Goal: Information Seeking & Learning: Find specific fact

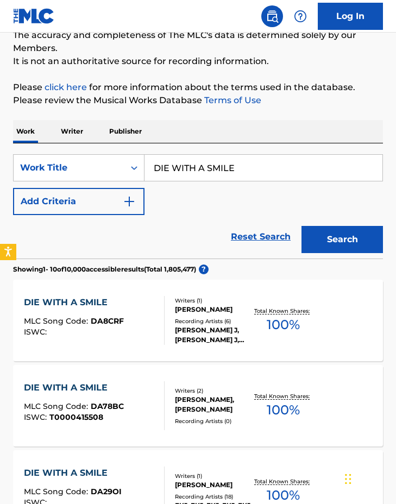
drag, startPoint x: 204, startPoint y: 169, endPoint x: 175, endPoint y: 164, distance: 29.7
click at [204, 168] on input "DIE WITH A SMILE" at bounding box center [263, 168] width 238 height 26
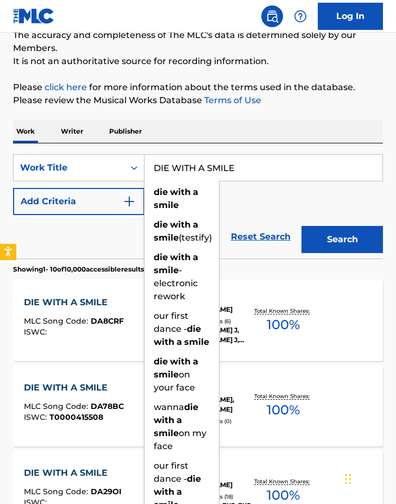
click at [220, 163] on input "DIE WITH A SMILE" at bounding box center [263, 168] width 238 height 26
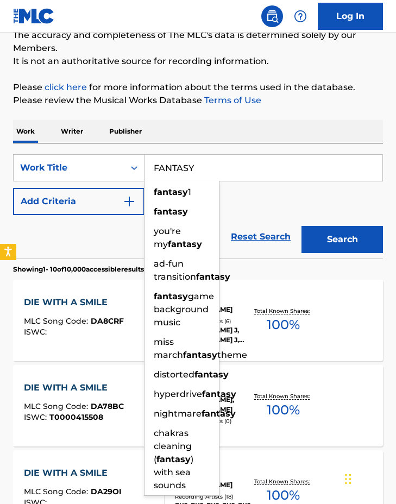
type input "FANTASY"
click at [301, 226] on button "Search" at bounding box center [341, 239] width 81 height 27
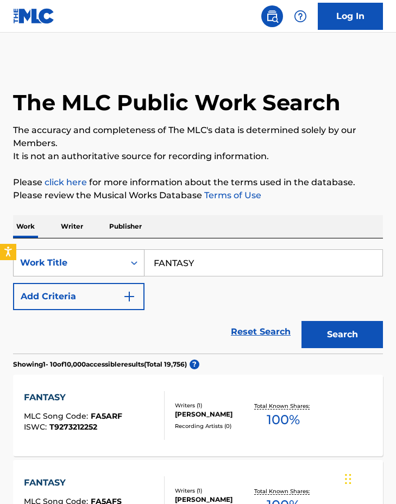
scroll to position [7, 0]
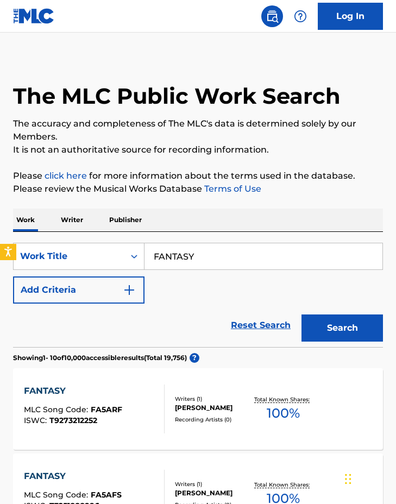
click at [78, 292] on button "Add Criteria" at bounding box center [78, 289] width 131 height 27
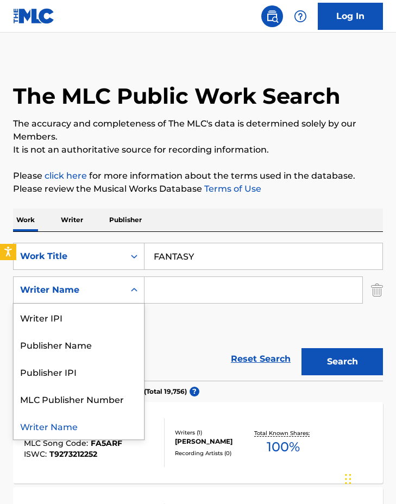
click at [98, 294] on div "Writer Name" at bounding box center [69, 289] width 98 height 13
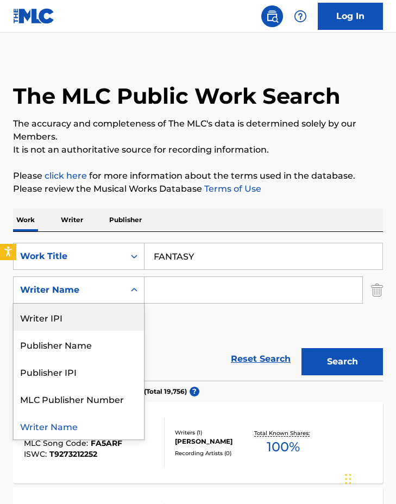
click at [181, 311] on div "SearchWithCriteriadfca789e-5e60-4beb-8921-e473582ce6bc Work Title FANTASY Searc…" at bounding box center [198, 290] width 370 height 94
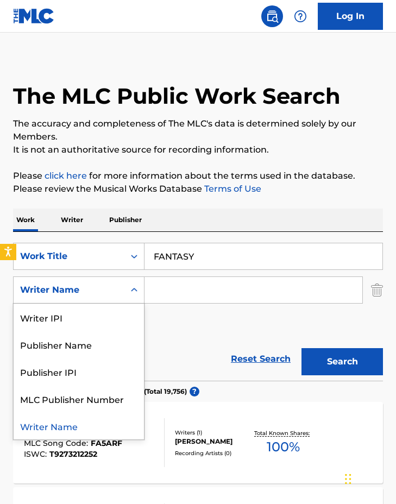
click at [107, 294] on div "Writer Name" at bounding box center [69, 289] width 98 height 13
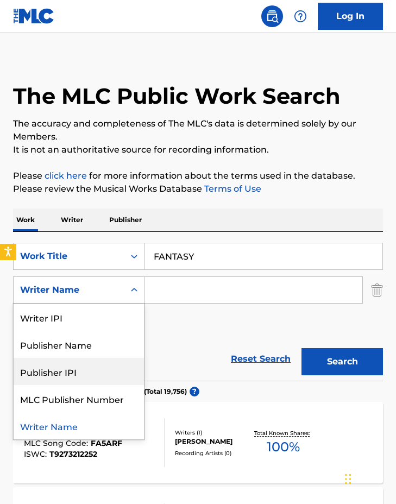
drag, startPoint x: 198, startPoint y: 335, endPoint x: 183, endPoint y: 313, distance: 26.2
click at [198, 335] on div "SearchWithCriteriadfca789e-5e60-4beb-8921-e473582ce6bc Work Title FANTASY Searc…" at bounding box center [198, 290] width 370 height 94
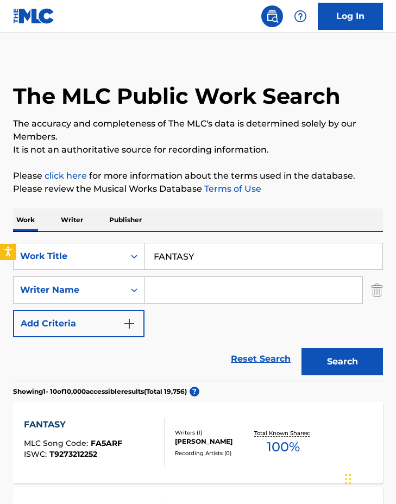
click at [71, 219] on p "Writer" at bounding box center [72, 219] width 29 height 23
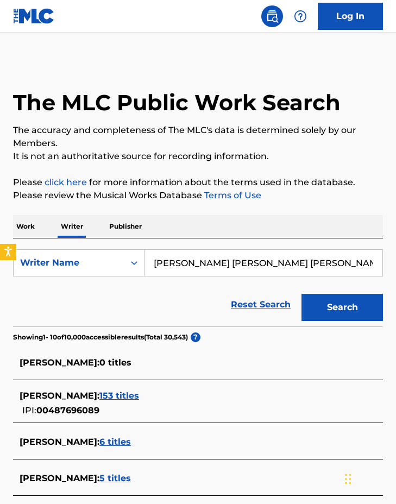
click at [40, 225] on div "Work Writer Publisher" at bounding box center [198, 226] width 370 height 23
click at [33, 225] on p "Work" at bounding box center [25, 226] width 25 height 23
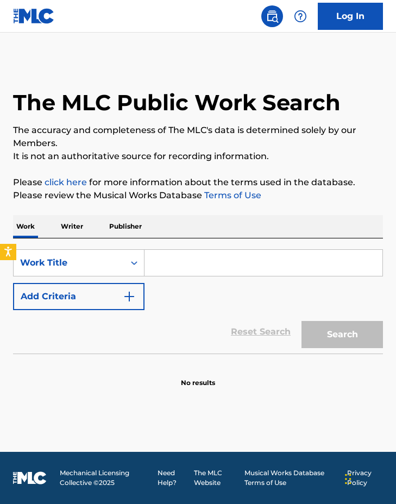
click at [181, 251] on input "Search Form" at bounding box center [263, 263] width 238 height 26
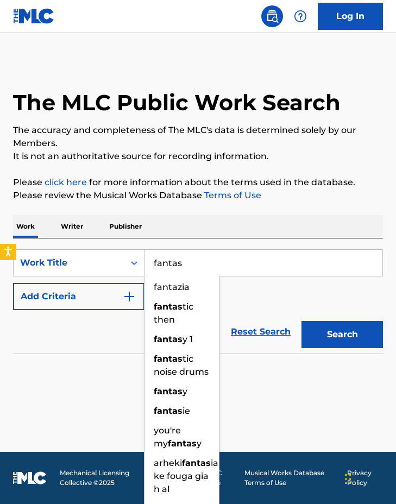
type input "fantasy"
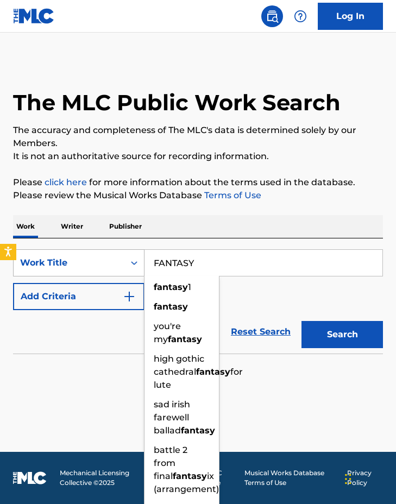
type input "FANTASY"
click at [105, 272] on div "Work Title" at bounding box center [69, 262] width 111 height 21
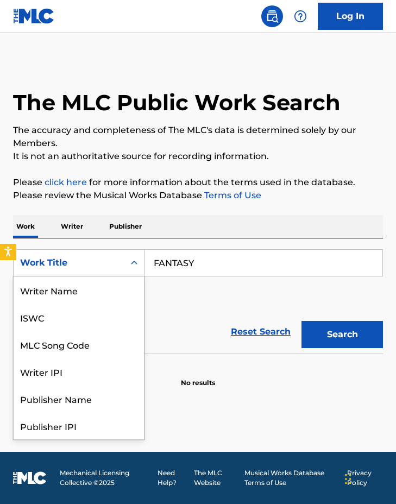
scroll to position [54, 0]
click at [80, 269] on div "Work Title" at bounding box center [69, 262] width 98 height 13
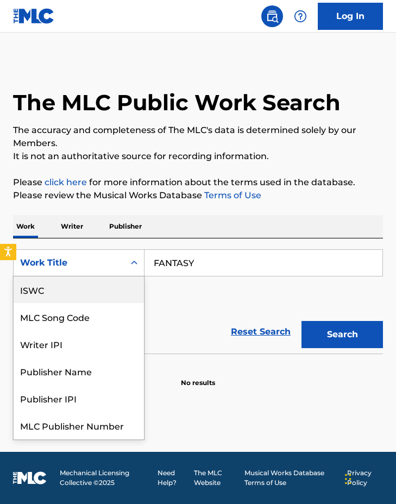
scroll to position [14, 0]
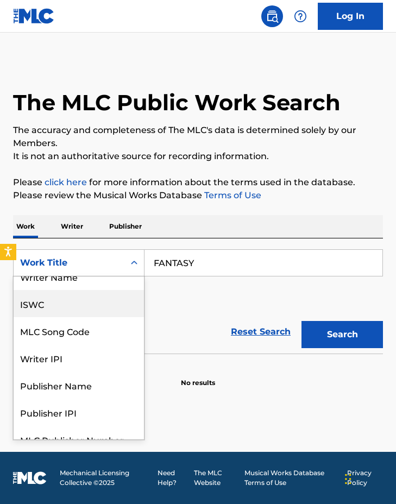
click at [68, 314] on div "ISWC" at bounding box center [79, 303] width 130 height 27
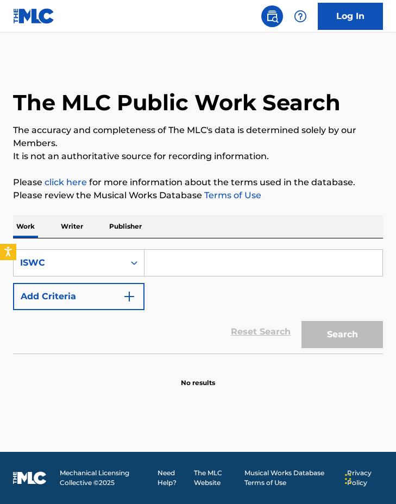
click at [225, 270] on input "Search Form" at bounding box center [263, 263] width 238 height 26
paste input "T0702630214"
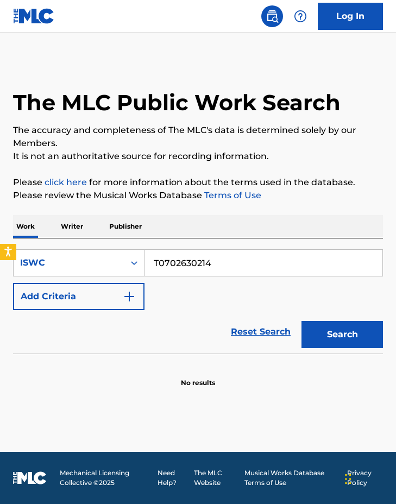
click at [328, 334] on button "Search" at bounding box center [341, 334] width 81 height 27
click at [222, 260] on input "T0702630214" at bounding box center [263, 263] width 238 height 26
click at [336, 328] on button "Search" at bounding box center [341, 334] width 81 height 27
click at [336, 328] on div "Search" at bounding box center [339, 331] width 87 height 43
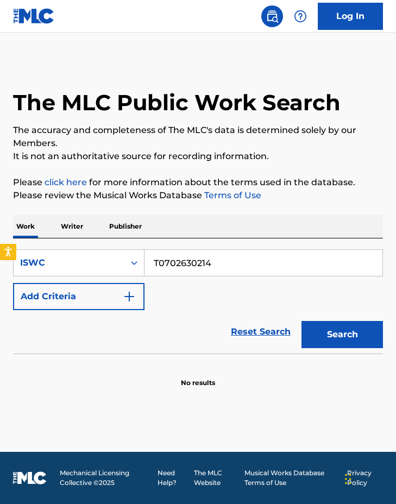
click at [336, 328] on button "Search" at bounding box center [341, 334] width 81 height 27
click at [230, 271] on input "T0702630214" at bounding box center [263, 263] width 238 height 26
paste input "- **Work ID**: 895708498"
type input "- **Work ID**: 895708498"
click at [106, 265] on div "ISWC" at bounding box center [69, 262] width 98 height 13
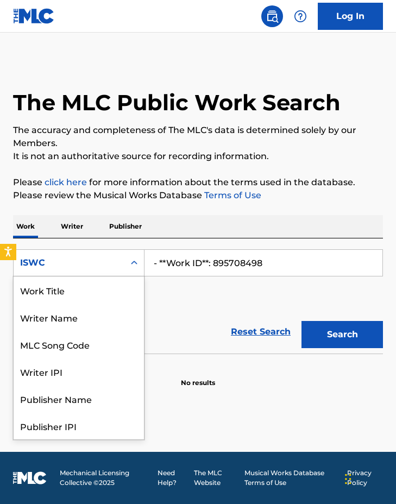
scroll to position [54, 0]
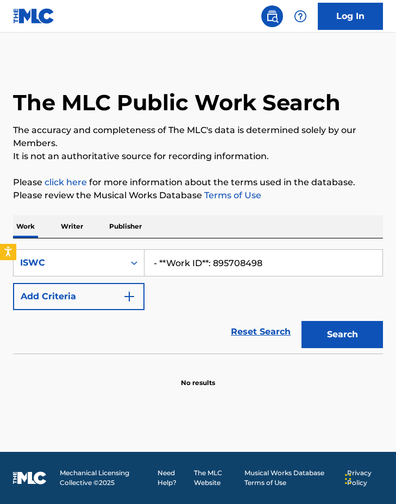
click at [75, 229] on p "Writer" at bounding box center [72, 226] width 29 height 23
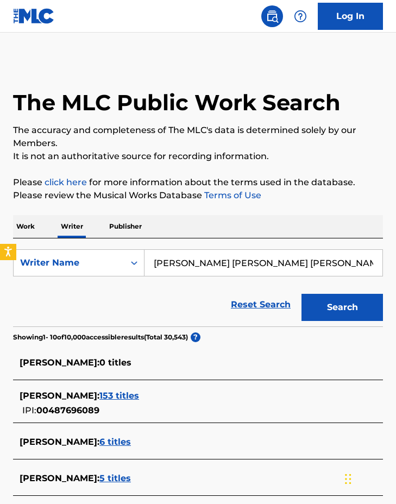
click at [41, 216] on div "Work Writer Publisher" at bounding box center [198, 226] width 370 height 23
drag, startPoint x: 35, startPoint y: 224, endPoint x: 48, endPoint y: 232, distance: 14.6
click at [35, 225] on p "Work" at bounding box center [25, 226] width 25 height 23
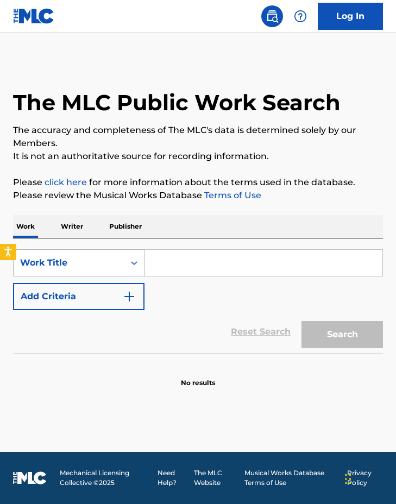
click at [82, 262] on div "Work Title" at bounding box center [69, 262] width 98 height 13
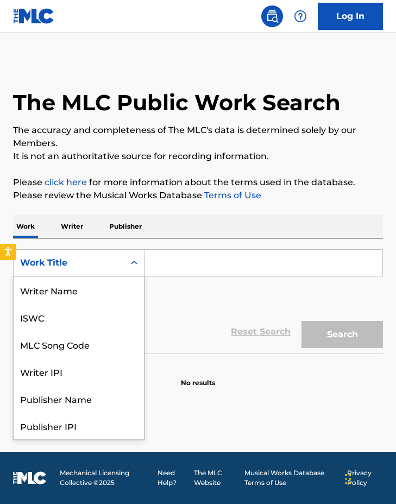
click at [71, 271] on div "Work Title" at bounding box center [69, 262] width 111 height 21
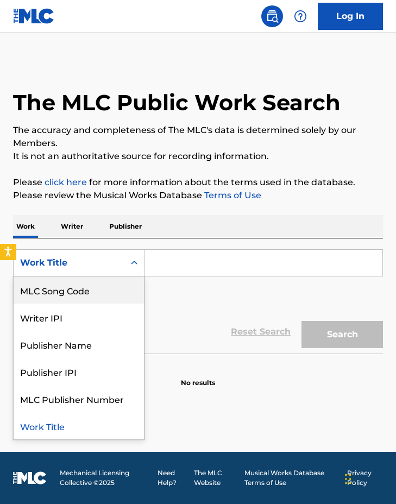
click at [173, 278] on div "SearchWithCriteriadfca789e-5e60-4beb-8921-e473582ce6bc MLC Song Code, 3 of 8. 8…" at bounding box center [198, 279] width 370 height 61
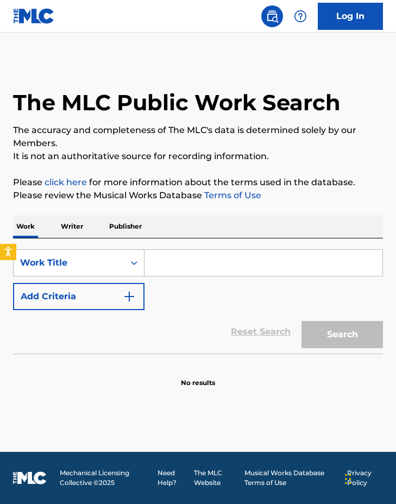
click at [50, 267] on div "Work Title" at bounding box center [69, 262] width 98 height 13
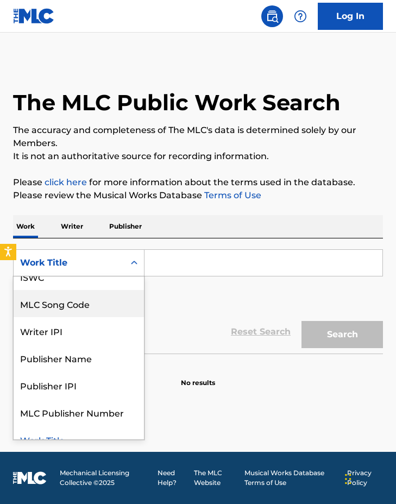
scroll to position [0, 0]
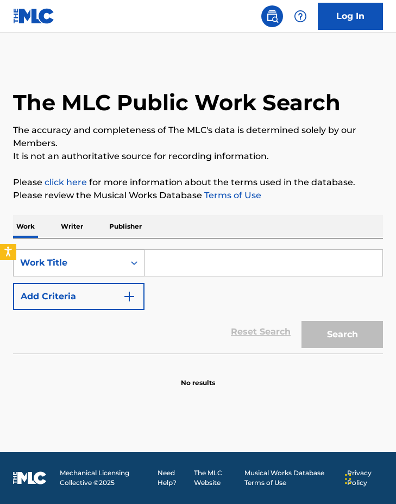
click at [83, 262] on div "Work Title" at bounding box center [69, 262] width 98 height 13
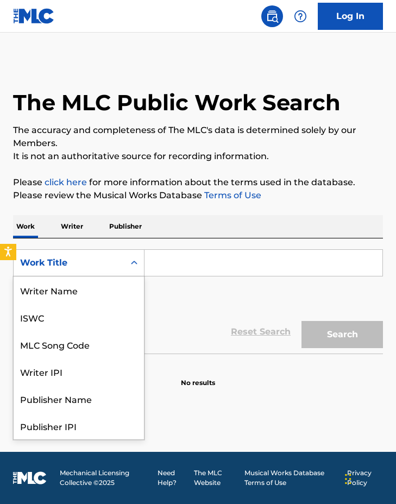
scroll to position [54, 0]
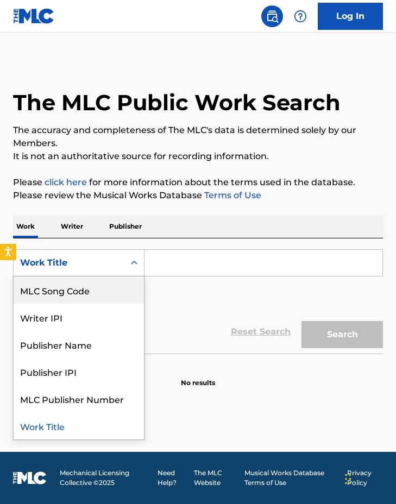
click at [68, 230] on p "Writer" at bounding box center [72, 226] width 29 height 23
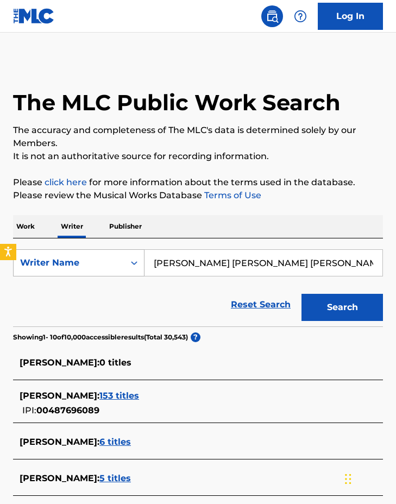
click at [76, 265] on div "Writer Name" at bounding box center [69, 262] width 98 height 13
click at [86, 296] on div "Writer IPI" at bounding box center [79, 289] width 130 height 27
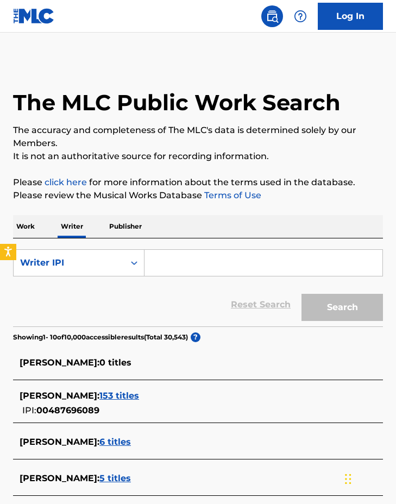
click at [185, 265] on input "Search Form" at bounding box center [263, 263] width 238 height 26
paste input "3543376"
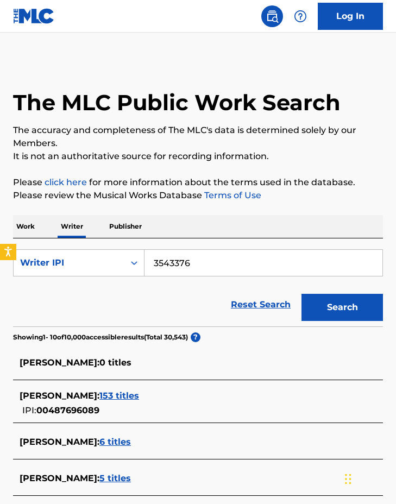
type input "3543376"
click at [365, 303] on button "Search" at bounding box center [341, 307] width 81 height 27
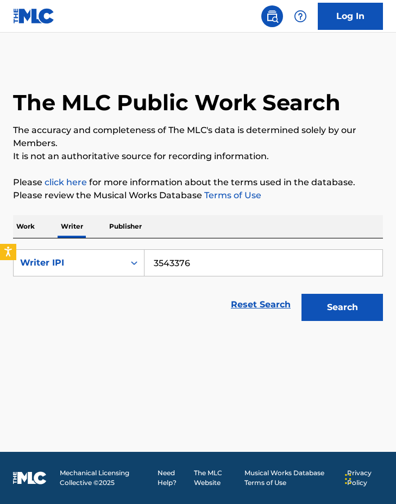
click at [222, 267] on input "3543376" at bounding box center [263, 263] width 238 height 26
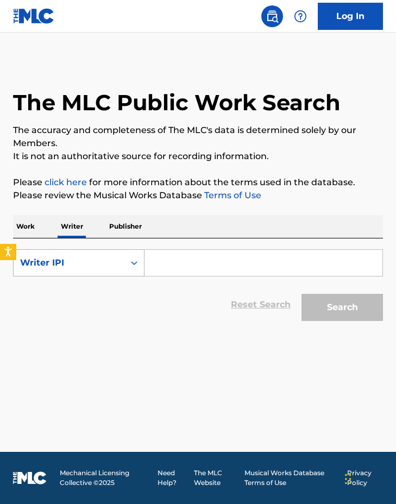
click at [131, 263] on icon "Search Form" at bounding box center [134, 263] width 7 height 4
drag, startPoint x: 110, startPoint y: 283, endPoint x: 132, endPoint y: 277, distance: 22.5
click at [110, 283] on div "Writer Name" at bounding box center [79, 289] width 130 height 27
click at [193, 265] on input "Search Form" at bounding box center [263, 263] width 238 height 26
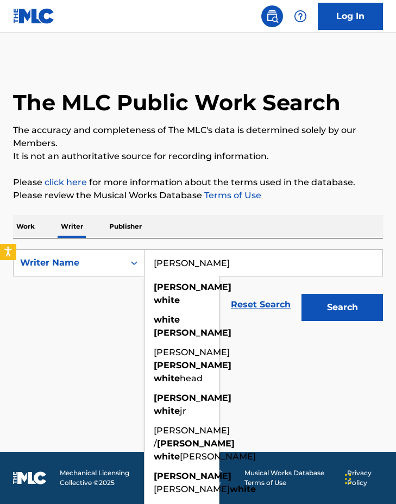
click at [341, 309] on button "Search" at bounding box center [341, 307] width 81 height 27
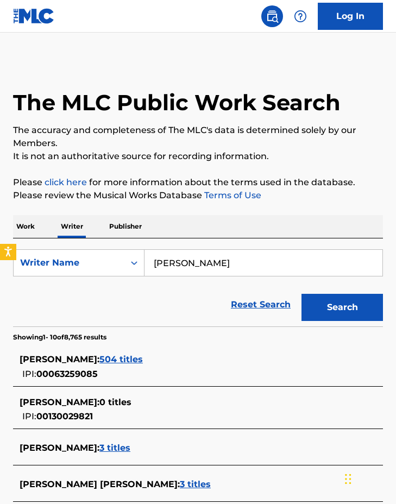
click at [248, 273] on input "Maurice White" at bounding box center [263, 263] width 238 height 26
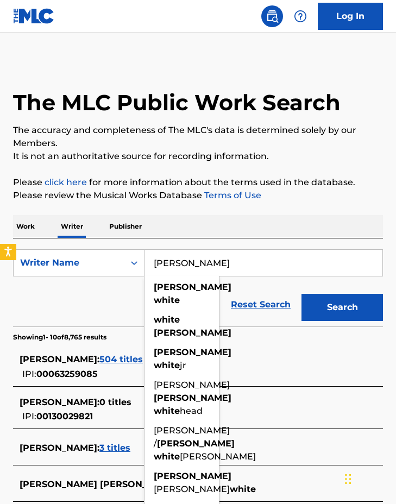
type input "Maurice White"
click at [301, 294] on button "Search" at bounding box center [341, 307] width 81 height 27
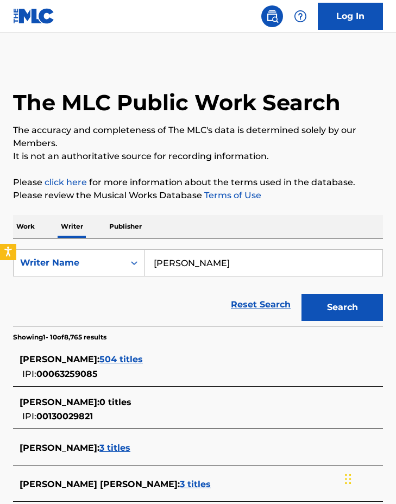
click at [131, 361] on span "504 titles" at bounding box center [120, 359] width 43 height 10
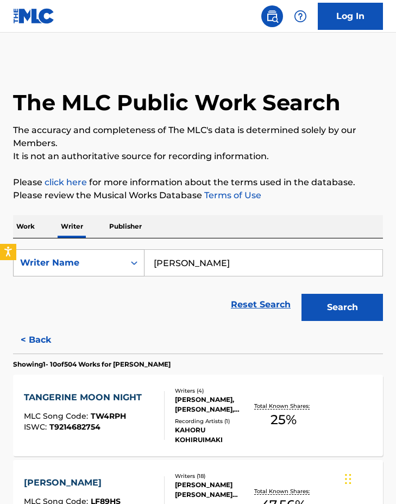
drag, startPoint x: 53, startPoint y: 264, endPoint x: 62, endPoint y: 273, distance: 12.7
click at [53, 264] on div "Writer Name" at bounding box center [69, 262] width 98 height 13
click at [75, 294] on div "Writer IPI" at bounding box center [79, 289] width 130 height 27
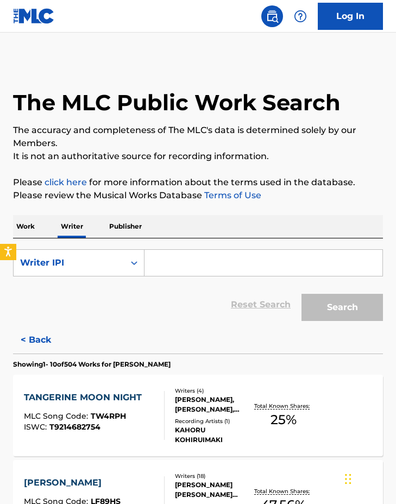
drag, startPoint x: 198, startPoint y: 262, endPoint x: 212, endPoint y: 266, distance: 14.6
click at [198, 262] on input "Search Form" at bounding box center [263, 263] width 238 height 26
paste input "00063259085"
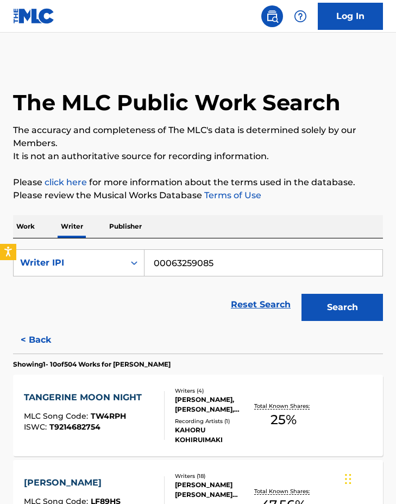
type input "00063259085"
click at [301, 294] on button "Search" at bounding box center [341, 307] width 81 height 27
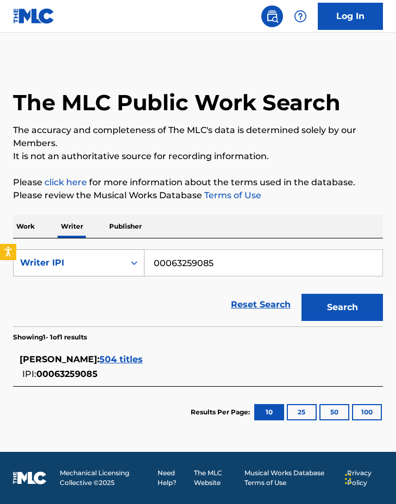
click at [64, 260] on div "Writer IPI" at bounding box center [69, 262] width 98 height 13
click at [39, 232] on div "Work Writer Publisher" at bounding box center [198, 226] width 370 height 23
click at [37, 229] on p "Work" at bounding box center [25, 226] width 25 height 23
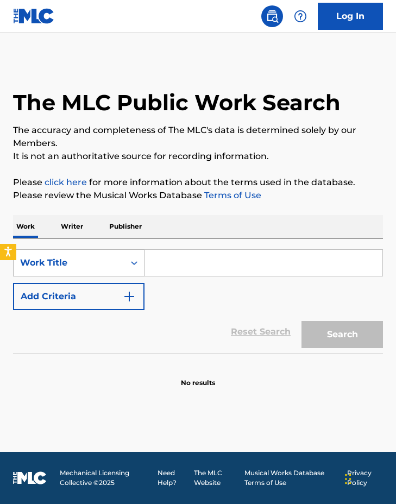
click at [72, 257] on div "Work Title" at bounding box center [69, 262] width 98 height 13
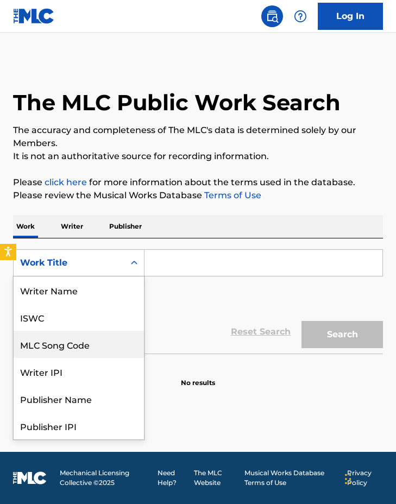
click at [92, 348] on div "MLC Song Code" at bounding box center [79, 343] width 130 height 27
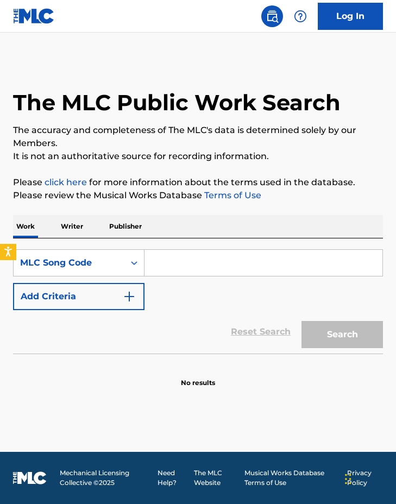
click at [174, 256] on input "Search Form" at bounding box center [263, 263] width 238 height 26
paste input "F00175"
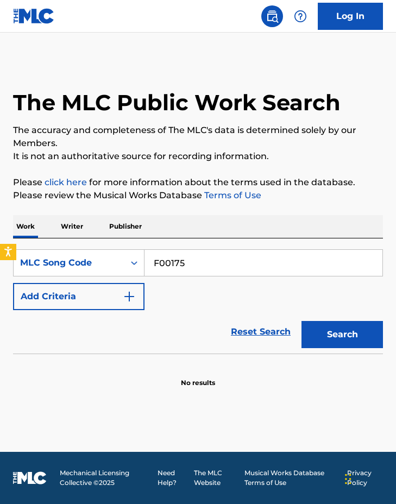
type input "F00175"
click at [324, 331] on button "Search" at bounding box center [341, 334] width 81 height 27
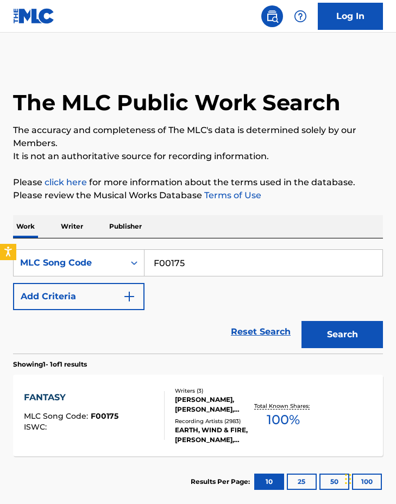
click at [106, 401] on div "FANTASY" at bounding box center [71, 397] width 94 height 13
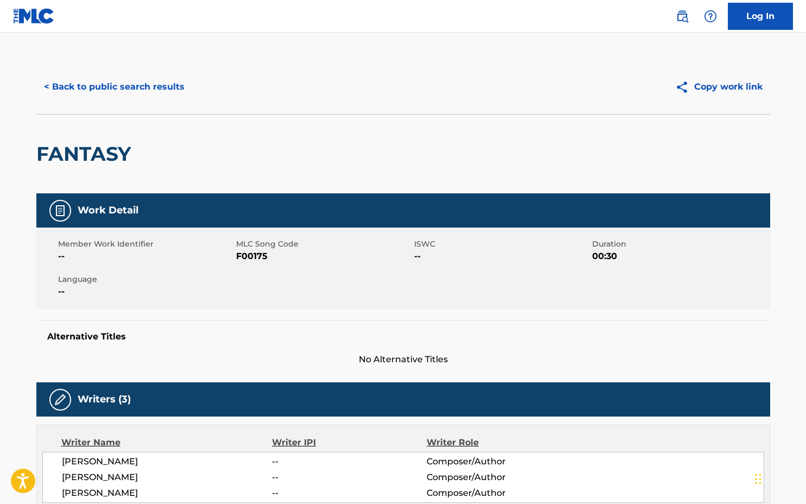
click at [278, 189] on div "FANTASY" at bounding box center [403, 153] width 734 height 79
drag, startPoint x: 629, startPoint y: 253, endPoint x: 586, endPoint y: 256, distance: 43.0
click at [395, 256] on div "Member Work Identifier -- MLC Song Code F00175 ISWC -- Duration 00:30 Language …" at bounding box center [403, 267] width 734 height 81
click at [395, 262] on span "--" at bounding box center [501, 256] width 175 height 13
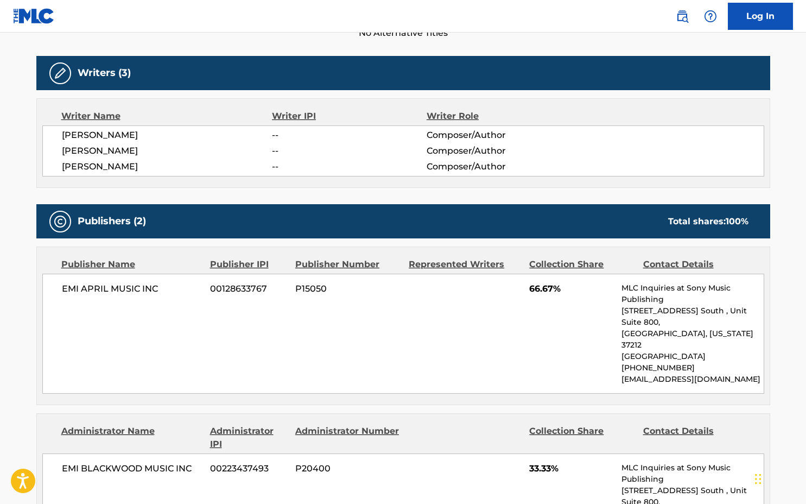
scroll to position [459, 0]
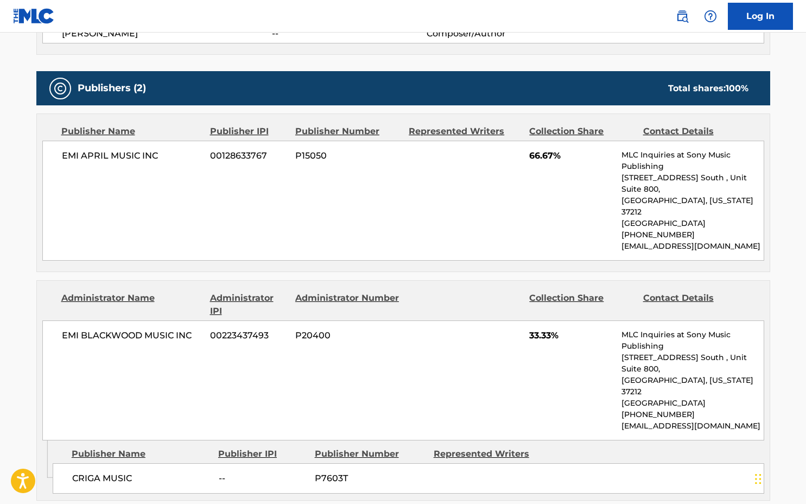
click at [389, 322] on div "EMI BLACKWOOD MUSIC INC 00223437493 P20400 33.33% MLC Inquiries at Sony Music P…" at bounding box center [403, 380] width 722 height 120
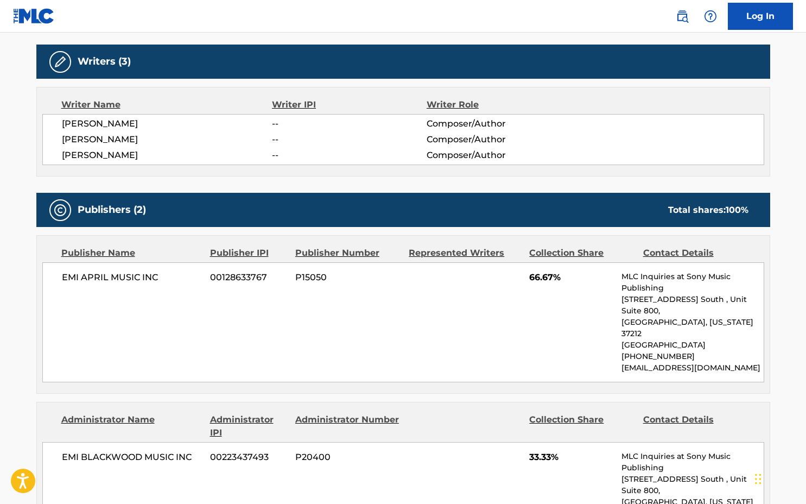
scroll to position [0, 0]
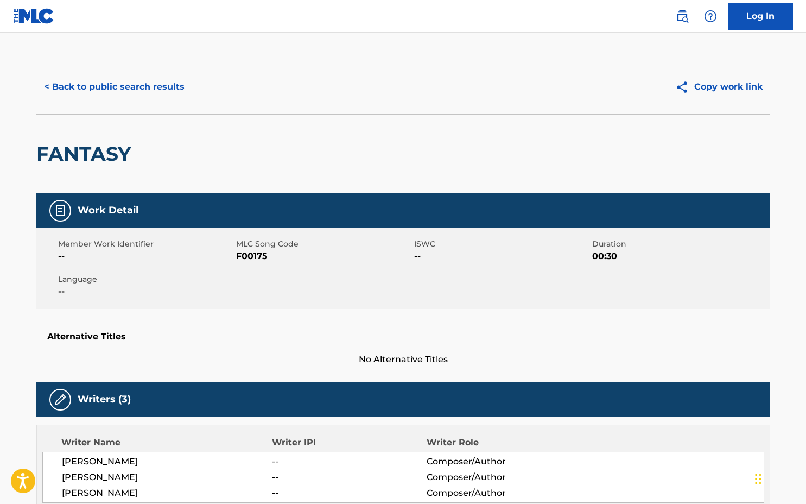
click at [231, 163] on div "FANTASY" at bounding box center [403, 153] width 734 height 79
click at [395, 93] on img at bounding box center [684, 87] width 19 height 14
click at [117, 90] on button "< Back to public search results" at bounding box center [114, 86] width 156 height 27
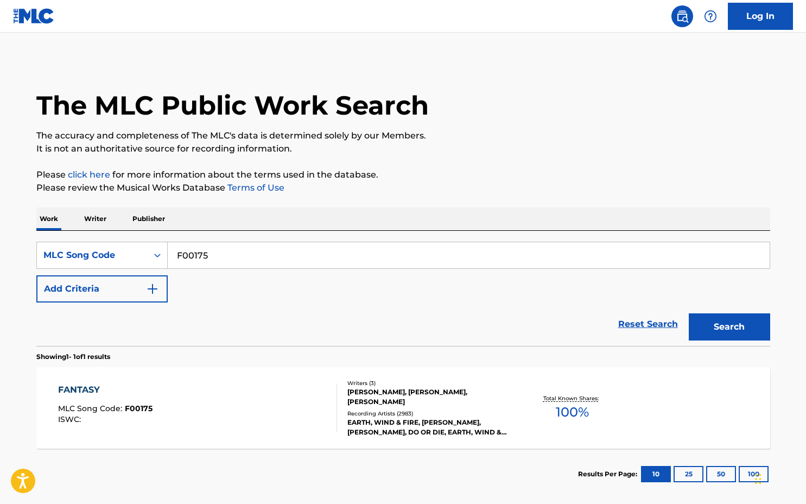
click at [258, 253] on input "F00175" at bounding box center [469, 255] width 602 height 26
click at [117, 256] on div "MLC Song Code" at bounding box center [92, 255] width 98 height 13
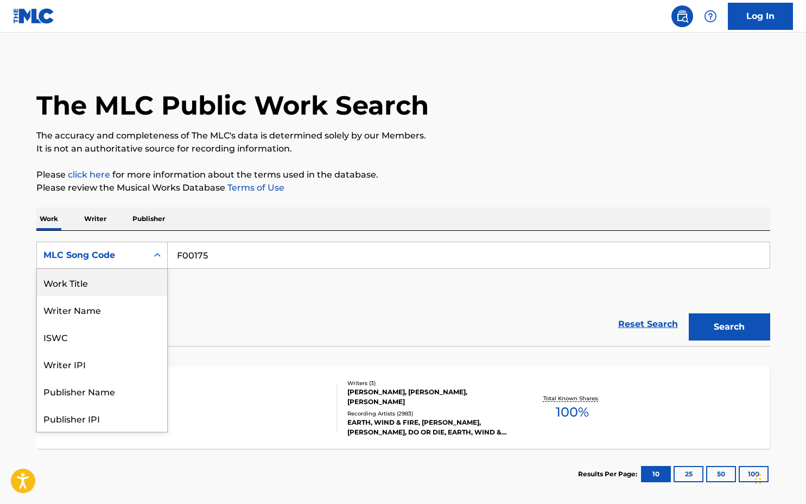
click at [113, 281] on div "Work Title" at bounding box center [102, 282] width 130 height 27
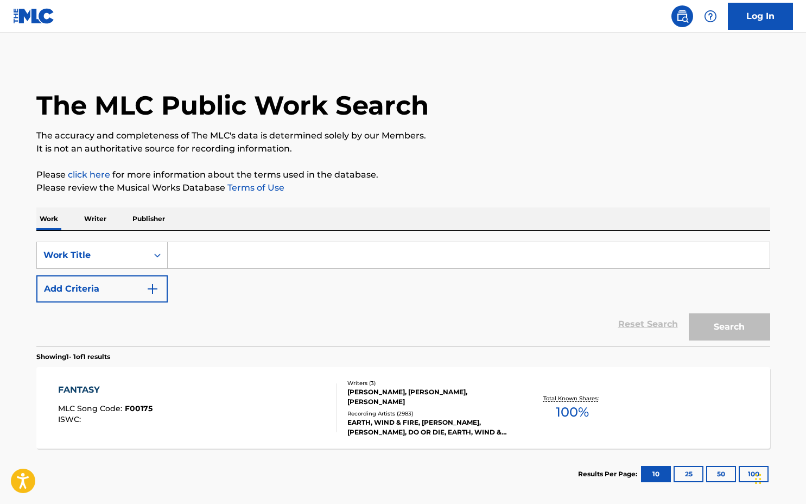
click at [254, 257] on input "Search Form" at bounding box center [469, 255] width 602 height 26
paste input "3 ocklock things"
click at [395, 328] on button "Search" at bounding box center [729, 326] width 81 height 27
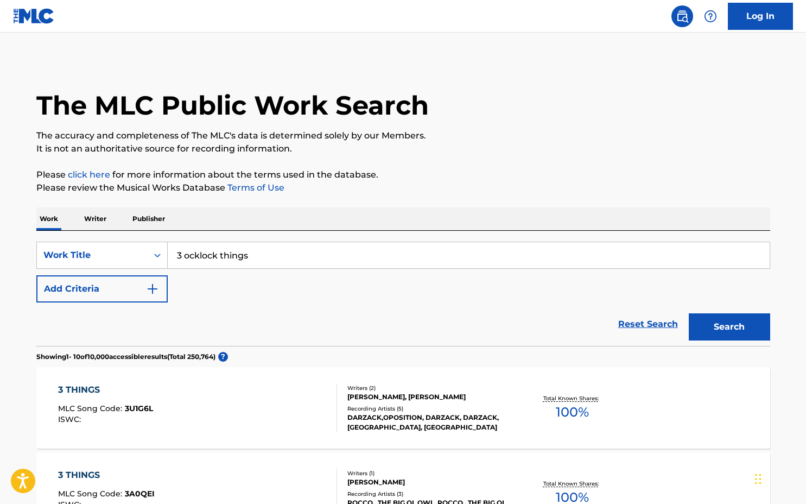
click at [286, 250] on input "3 ocklock things" at bounding box center [469, 255] width 602 height 26
paste input "O'Clock T"
type input "3 O'Clock Things"
click at [395, 324] on button "Search" at bounding box center [729, 326] width 81 height 27
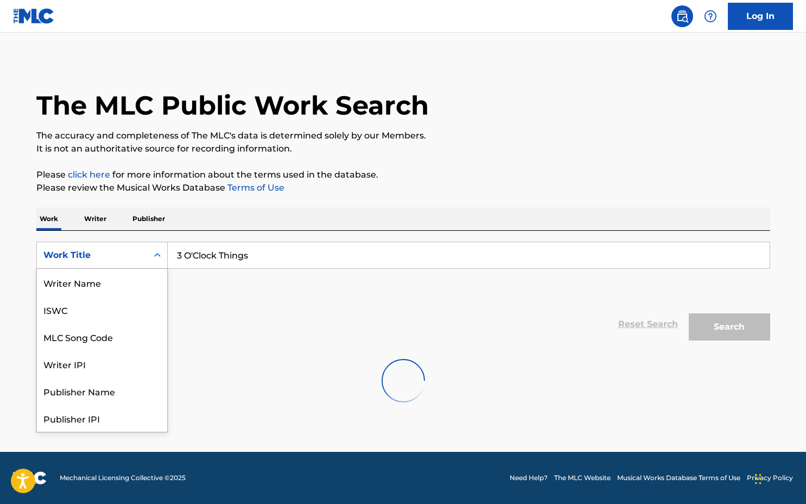
click at [111, 260] on div "Work Title" at bounding box center [92, 255] width 98 height 13
click at [110, 305] on div "ISWC" at bounding box center [102, 309] width 130 height 27
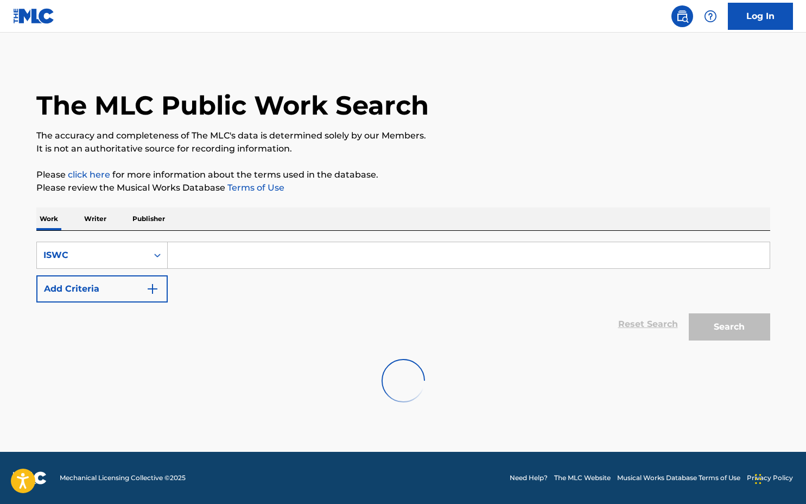
click at [242, 256] on input "Search Form" at bounding box center [469, 255] width 602 height 26
paste input "T3042713004"
click at [297, 253] on input "T3042713004" at bounding box center [469, 255] width 602 height 26
type input "T3042713004"
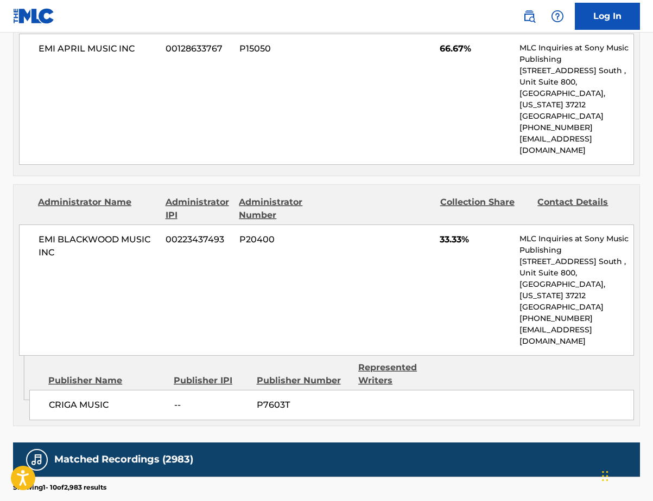
scroll to position [495, 0]
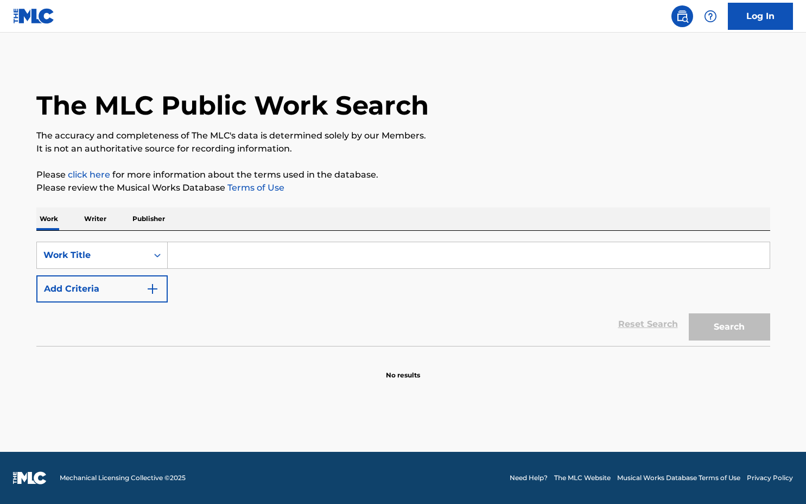
click at [263, 258] on input "Search Form" at bounding box center [469, 255] width 602 height 26
paste input "T3042713004"
type input "T3042713004"
click at [93, 245] on div "Work Title" at bounding box center [92, 255] width 111 height 21
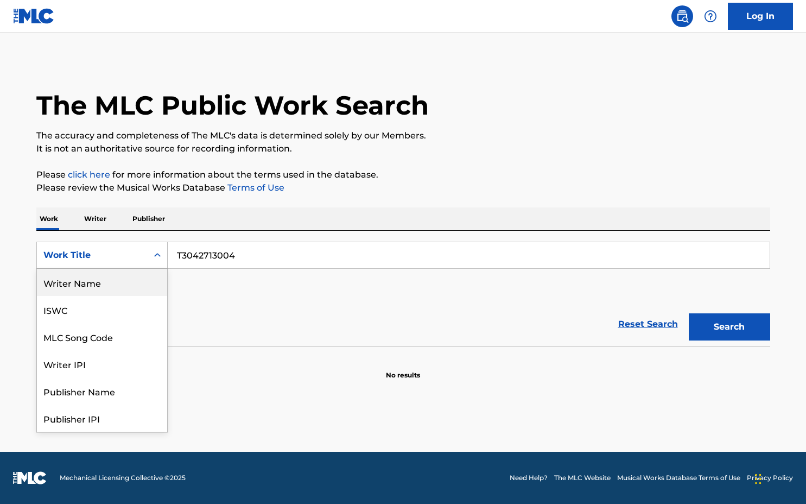
click at [97, 315] on div "ISWC" at bounding box center [102, 309] width 130 height 27
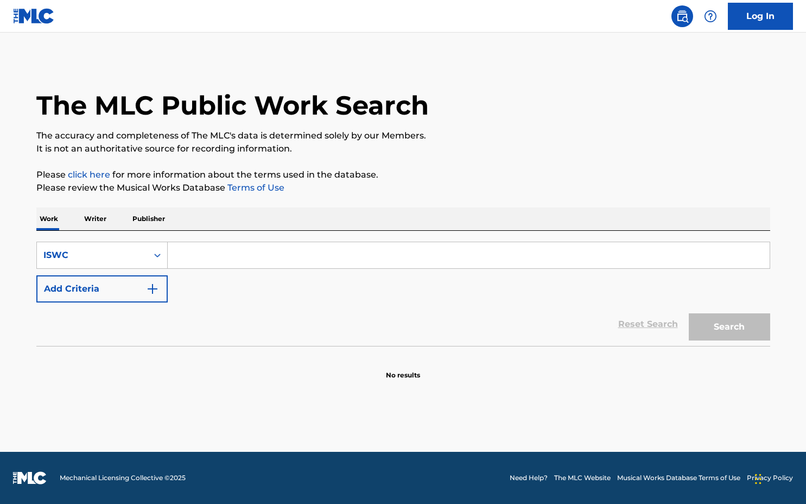
click at [411, 252] on input "Search Form" at bounding box center [469, 255] width 602 height 26
paste input "T3042713004"
type input "T3042713004"
click at [776, 334] on div "The MLC Public Work Search The accuracy and completeness of The MLC's data is d…" at bounding box center [403, 220] width 760 height 320
click at [715, 324] on button "Search" at bounding box center [729, 326] width 81 height 27
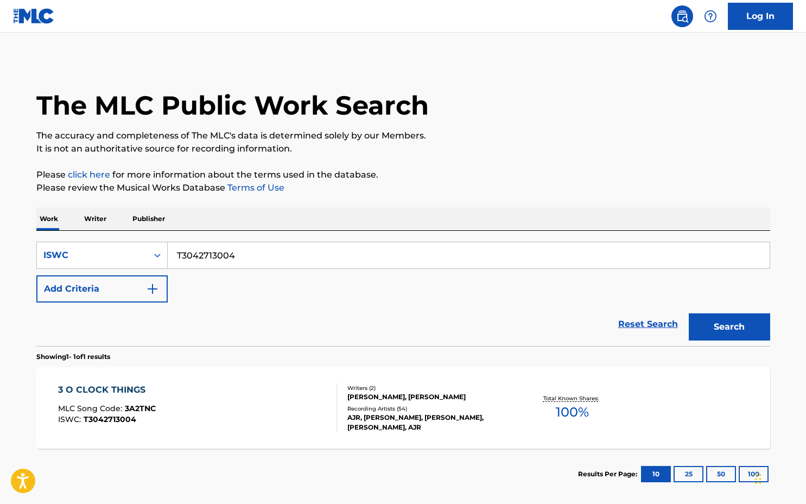
click at [206, 383] on div "3 O CLOCK THINGS MLC Song Code : 3A2TNC ISWC : T3042713004 Writers ( 2 ) JACK E…" at bounding box center [403, 407] width 734 height 81
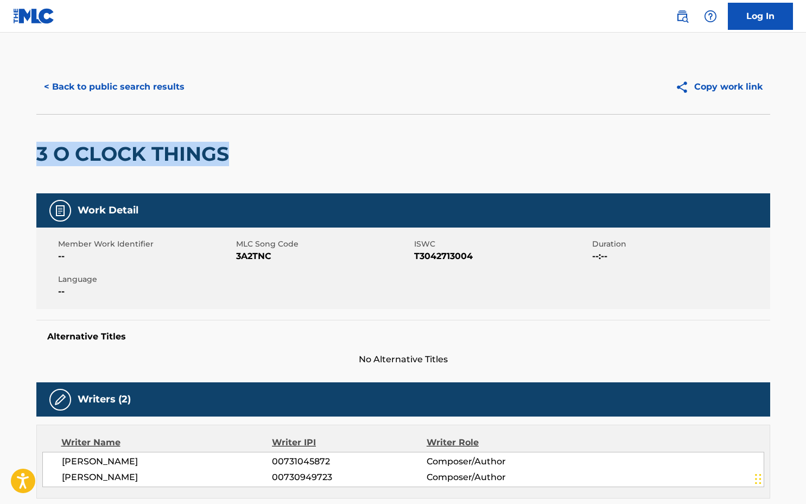
drag, startPoint x: 202, startPoint y: 154, endPoint x: 32, endPoint y: 147, distance: 170.0
copy h2 "3 O CLOCK THINGS"
click at [81, 81] on button "< Back to public search results" at bounding box center [114, 86] width 156 height 27
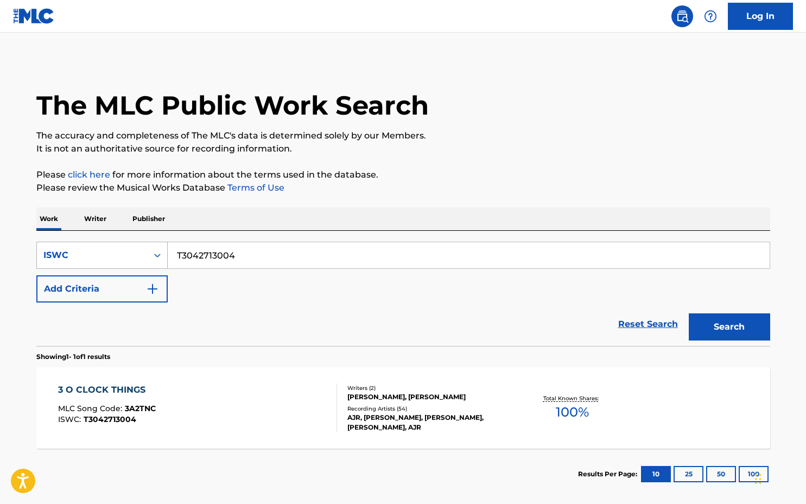
click at [140, 243] on div "ISWC" at bounding box center [101, 254] width 131 height 27
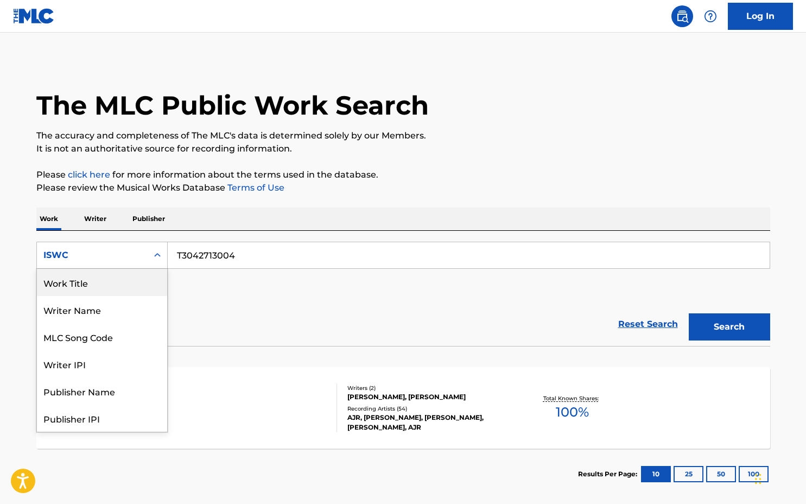
click at [122, 286] on div "Work Title" at bounding box center [102, 282] width 130 height 27
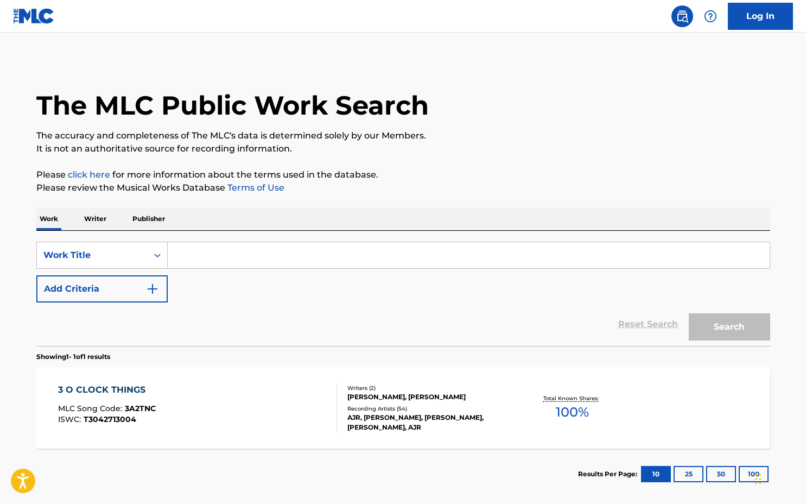
click at [235, 258] on input "Search Form" at bounding box center [469, 255] width 602 height 26
paste input "3 O CLOCK THINGS"
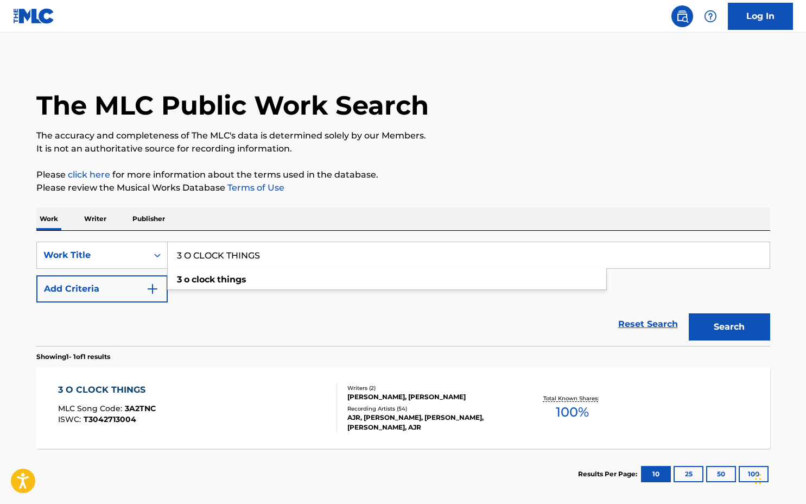
type input "3 O CLOCK THINGS"
click at [714, 324] on button "Search" at bounding box center [729, 326] width 81 height 27
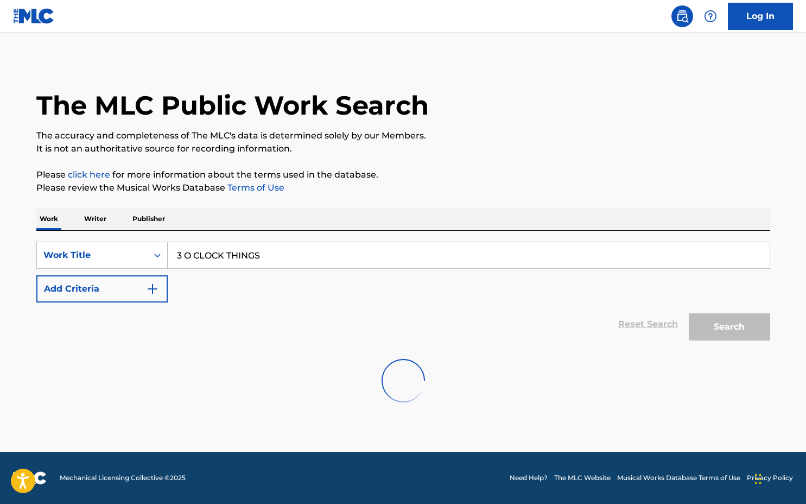
click at [275, 303] on div "Reset Search Search" at bounding box center [403, 323] width 734 height 43
click at [387, 152] on p "It is not an authoritative source for recording information." at bounding box center [403, 148] width 734 height 13
click at [568, 107] on div "The MLC Public Work Search" at bounding box center [403, 99] width 734 height 79
click at [312, 263] on input "3 O CLOCK THINGS" at bounding box center [469, 255] width 602 height 26
click at [143, 257] on div "Work Title" at bounding box center [92, 255] width 111 height 21
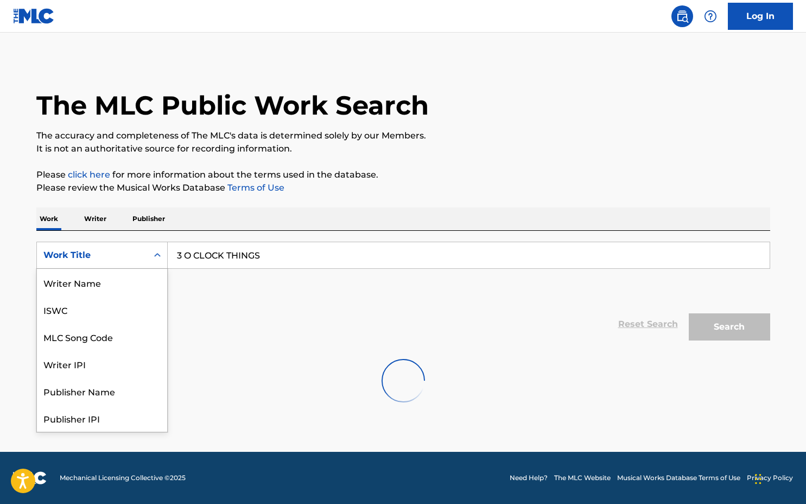
scroll to position [54, 0]
click at [243, 281] on div "SearchWithCriteriaba1c9251-00ef-476a-816f-bfdf81b87e8e MLC Song Code, 3 of 8. 8…" at bounding box center [403, 271] width 734 height 61
click at [122, 252] on div "Work Title" at bounding box center [92, 255] width 98 height 13
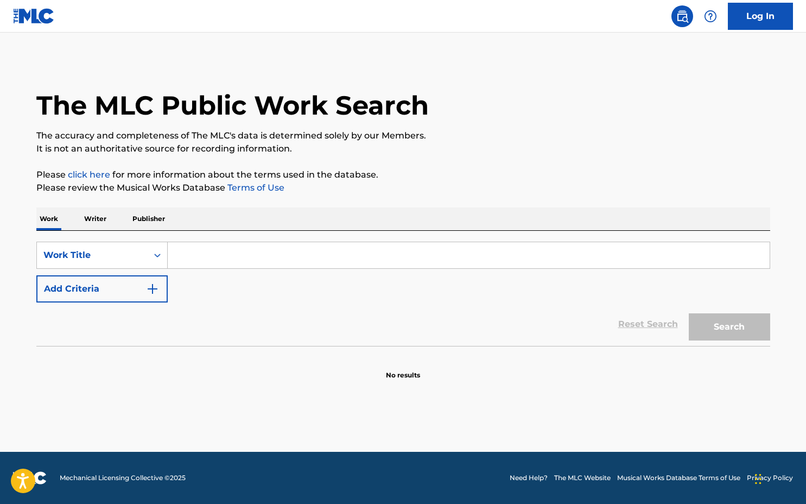
click at [122, 252] on div "Work Title" at bounding box center [92, 255] width 98 height 13
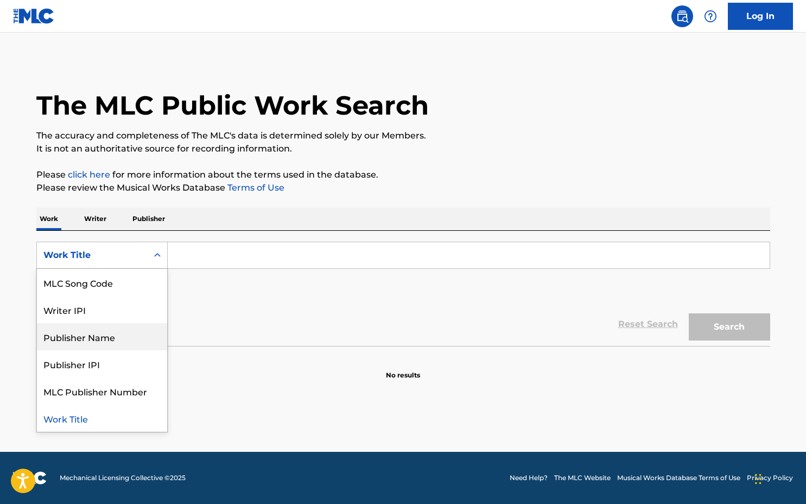
click at [245, 266] on input "Search Form" at bounding box center [469, 255] width 602 height 26
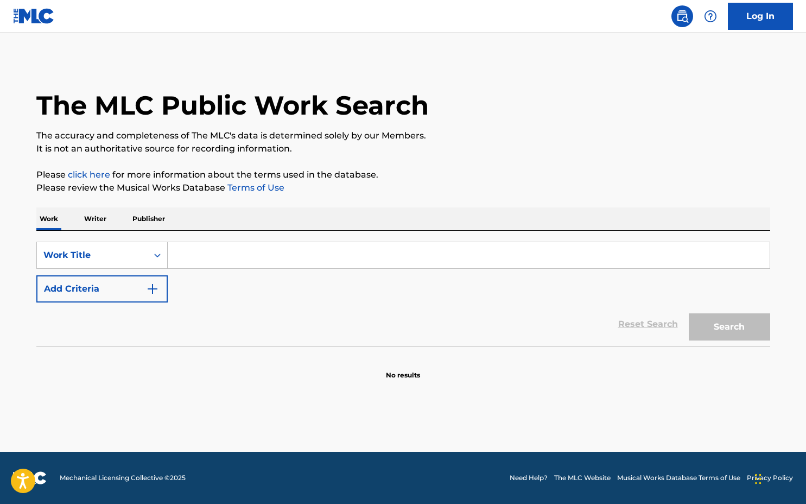
click at [244, 260] on input "Search Form" at bounding box center [469, 255] width 602 height 26
paste input "3 O'Clock Things"
type input "3 O'Clock Things"
click at [750, 325] on button "Search" at bounding box center [729, 326] width 81 height 27
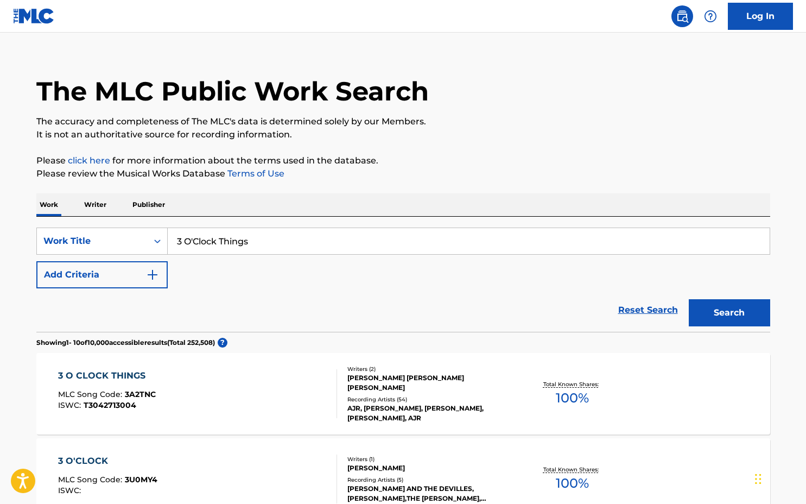
scroll to position [90, 0]
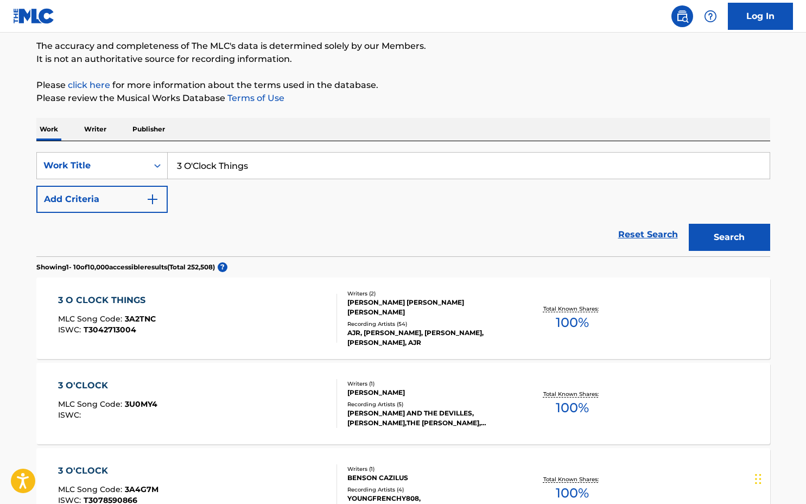
click at [374, 157] on input "3 O'Clock Things" at bounding box center [469, 165] width 602 height 26
click at [285, 166] on input "3 O'Clock Things" at bounding box center [469, 165] width 602 height 26
type input "Turn"
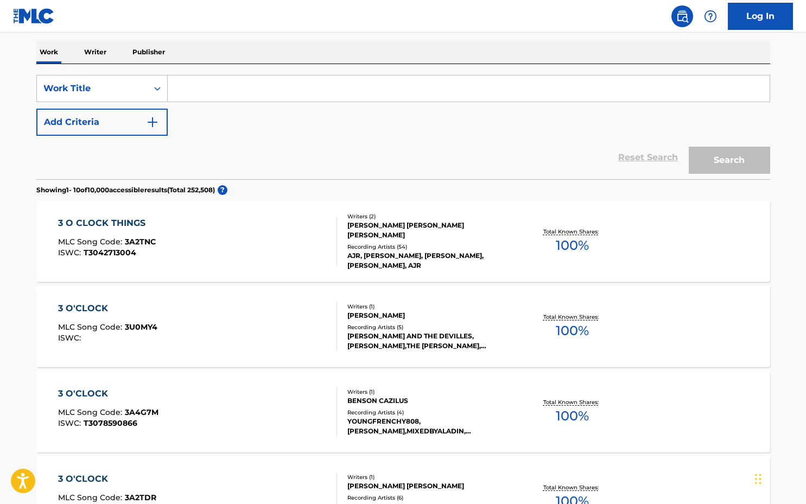
scroll to position [152, 0]
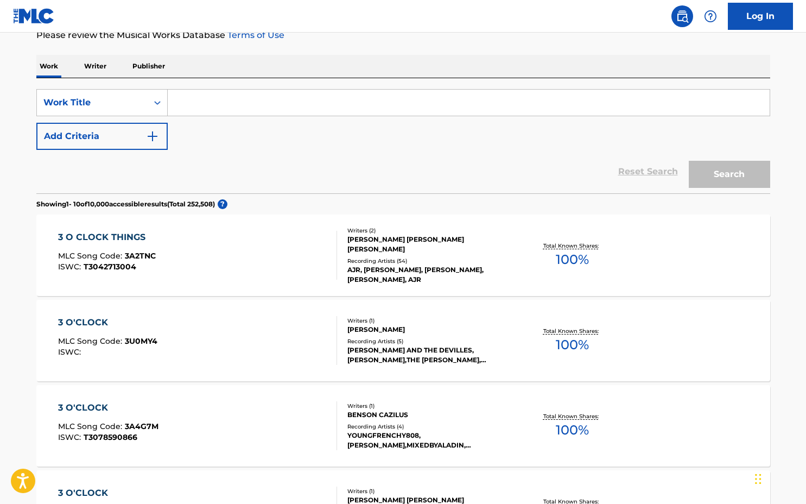
click at [190, 106] on input "Search Form" at bounding box center [469, 103] width 602 height 26
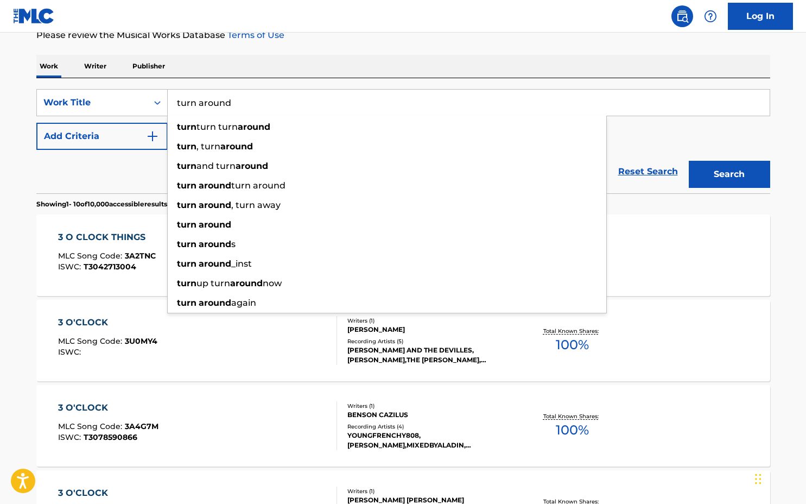
type input "turn around"
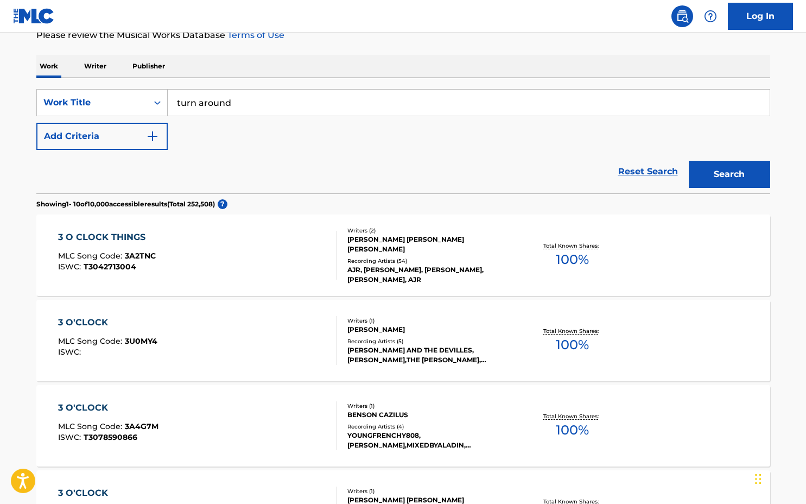
click at [66, 133] on button "Add Criteria" at bounding box center [101, 136] width 131 height 27
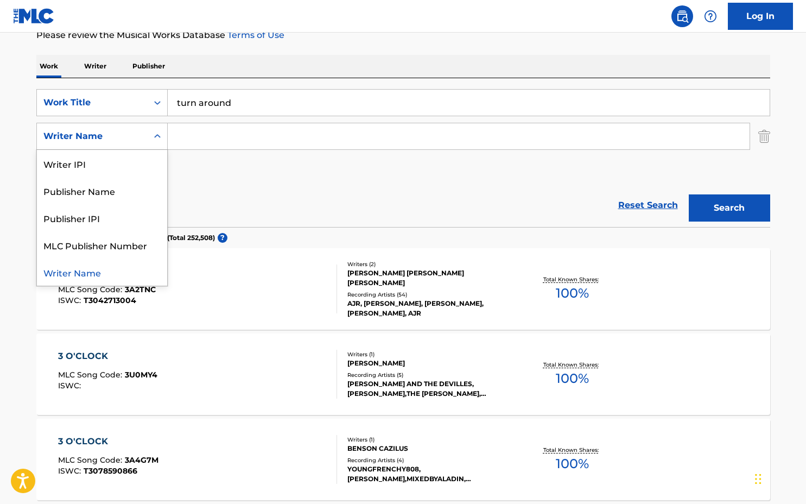
click at [123, 137] on div "Writer Name" at bounding box center [92, 136] width 98 height 13
click at [209, 132] on input "Search Form" at bounding box center [459, 136] width 582 height 26
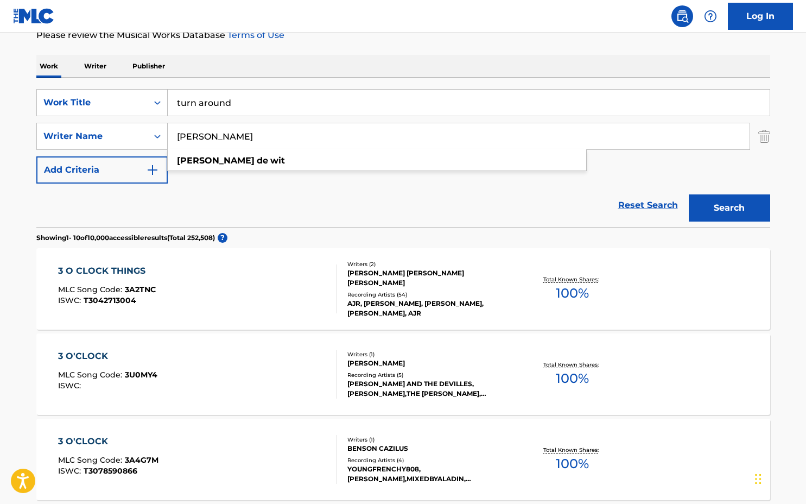
type input "[PERSON_NAME]"
click at [689, 194] on button "Search" at bounding box center [729, 207] width 81 height 27
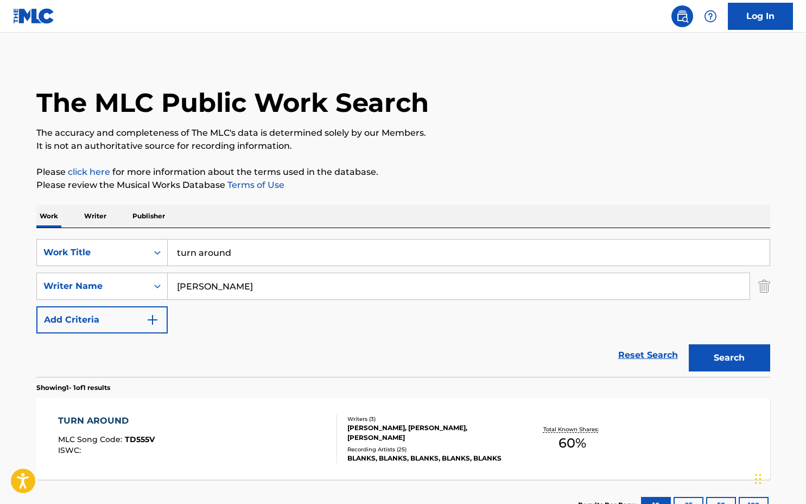
scroll to position [87, 0]
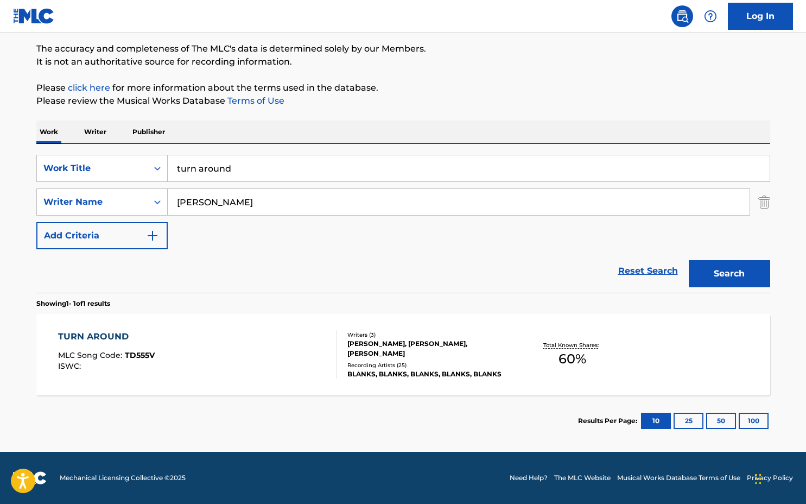
click at [195, 349] on div "TURN AROUND MLC Song Code : TD555V ISWC :" at bounding box center [197, 354] width 279 height 49
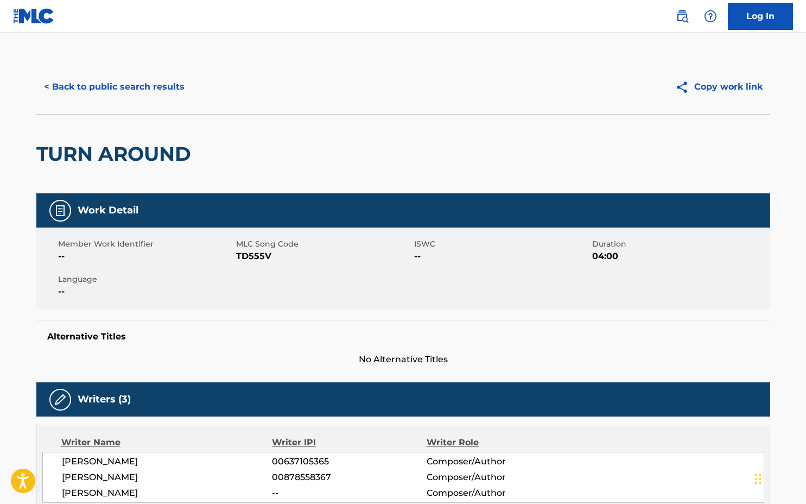
click at [259, 202] on div "Work Detail" at bounding box center [403, 210] width 734 height 34
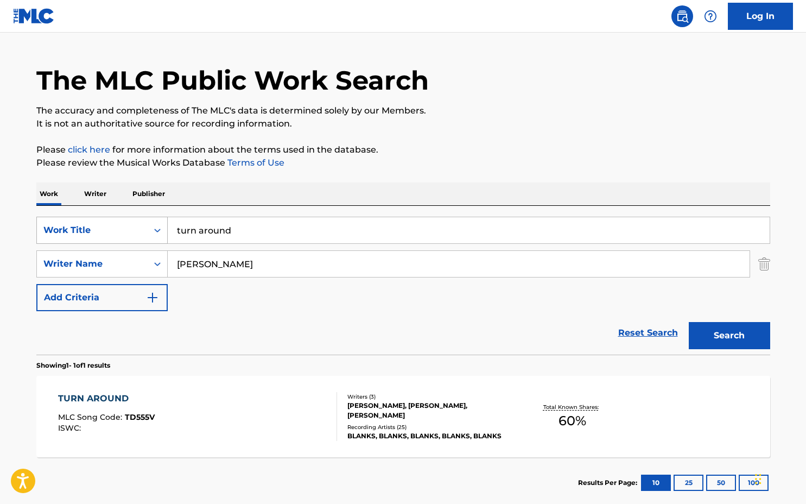
click at [144, 236] on div "Work Title" at bounding box center [92, 230] width 111 height 21
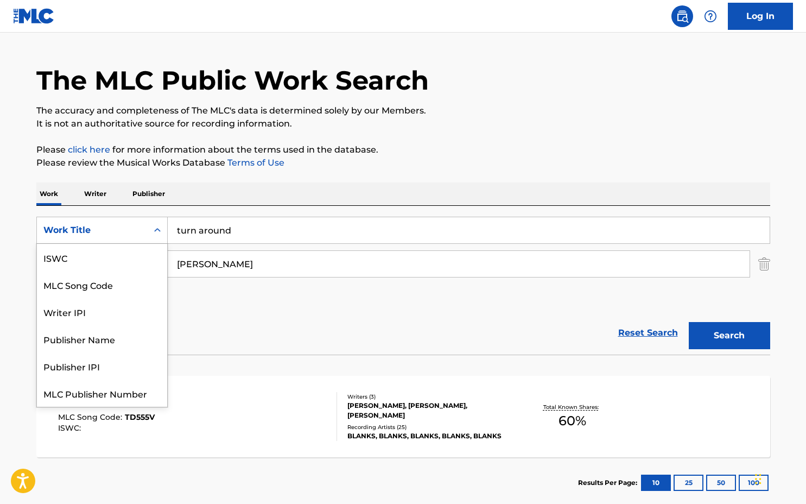
scroll to position [27, 0]
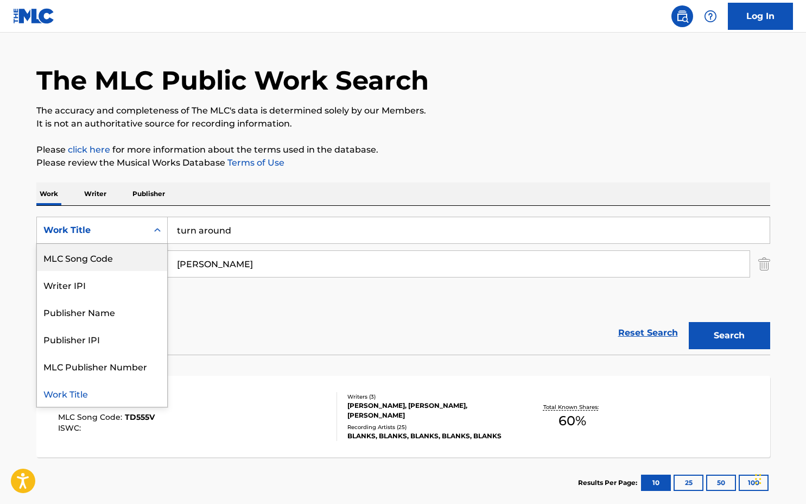
click at [256, 284] on div "SearchWithCriteriaedef404d-f978-4b89-b04e-64403afd710c MLC Song Code, 2 of 7. 7…" at bounding box center [403, 263] width 734 height 94
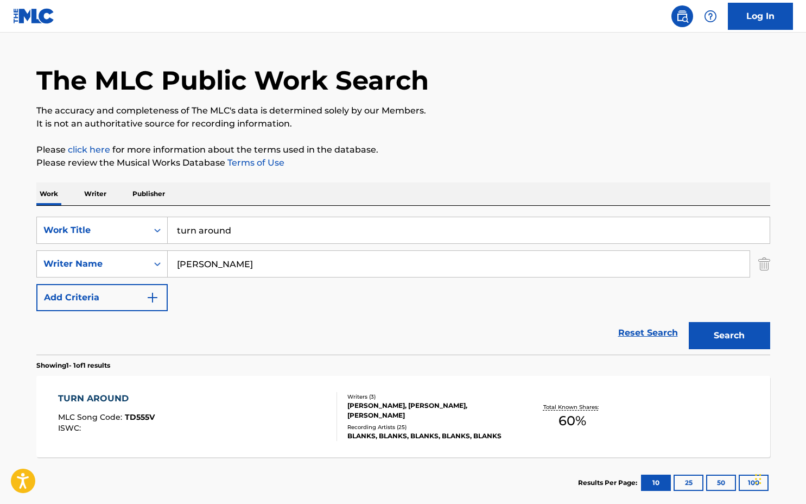
drag, startPoint x: 644, startPoint y: 326, endPoint x: 637, endPoint y: 324, distance: 7.4
click at [645, 327] on link "Reset Search" at bounding box center [648, 333] width 71 height 24
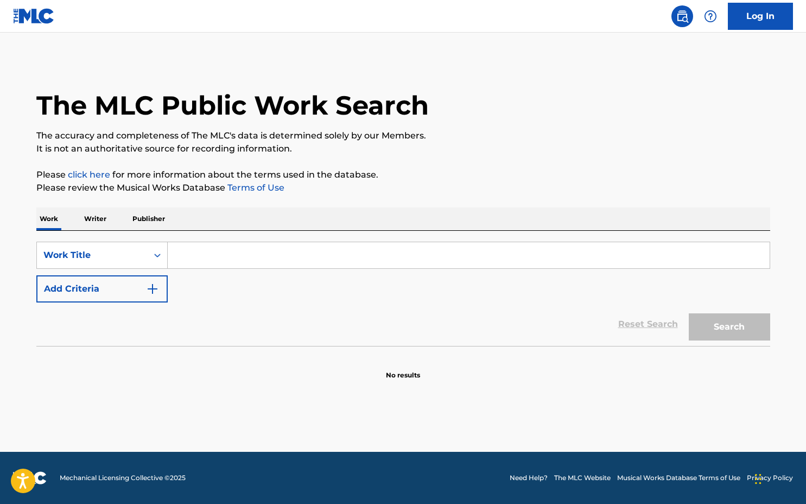
click at [100, 230] on div "Work Writer Publisher" at bounding box center [403, 218] width 734 height 23
click at [97, 218] on p "Writer" at bounding box center [95, 218] width 29 height 23
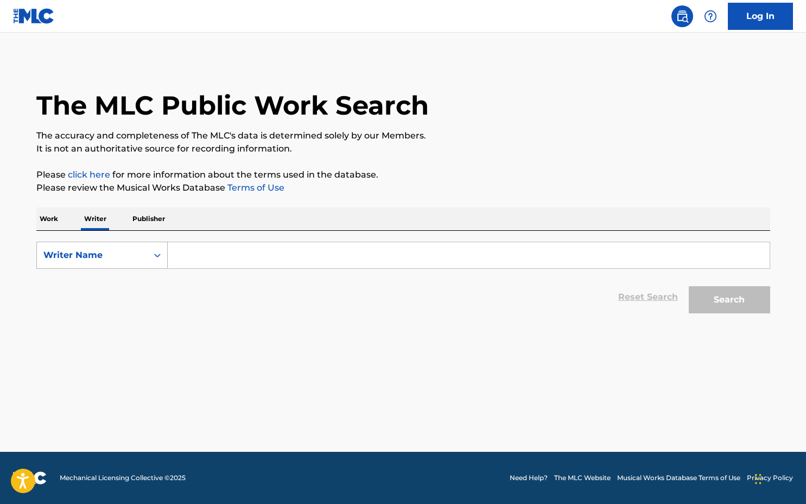
click at [148, 255] on div "Search Form" at bounding box center [158, 255] width 20 height 20
click at [240, 262] on input "Search Form" at bounding box center [469, 255] width 602 height 26
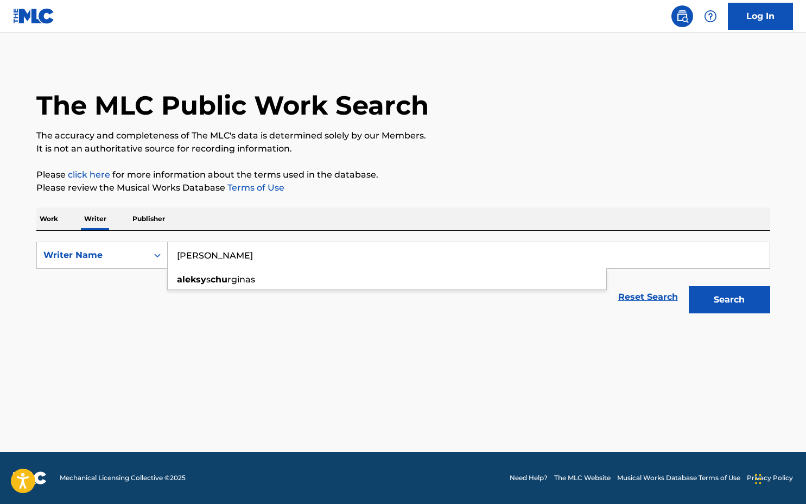
type input "aleksy"
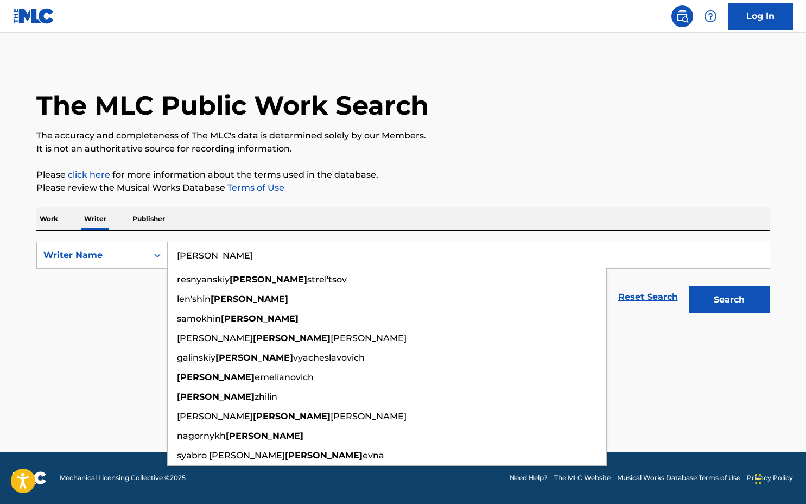
click at [243, 250] on input "[PERSON_NAME]" at bounding box center [469, 255] width 602 height 26
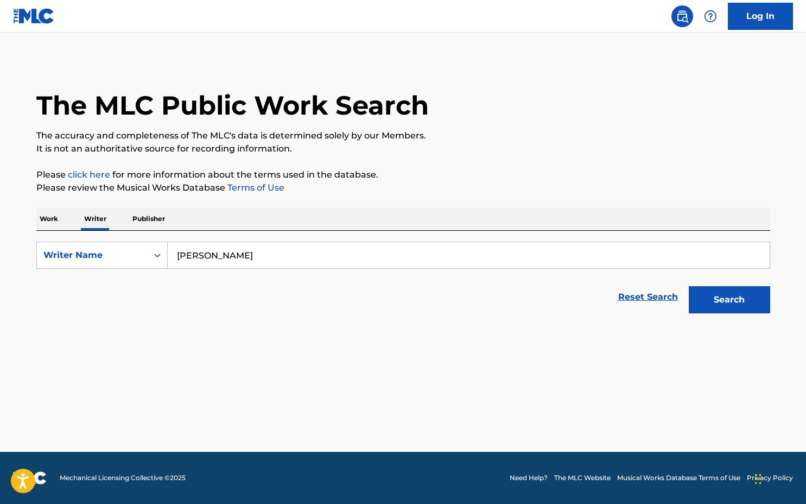
type input "[PERSON_NAME]"
click at [699, 297] on button "Search" at bounding box center [729, 299] width 81 height 27
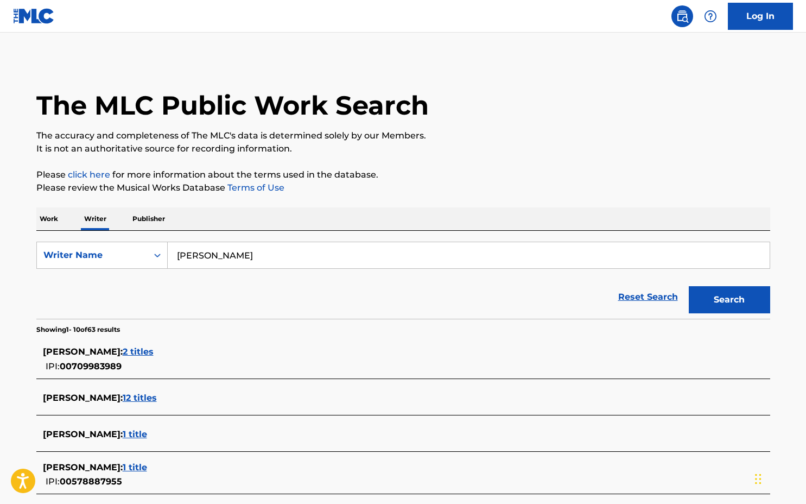
scroll to position [131, 0]
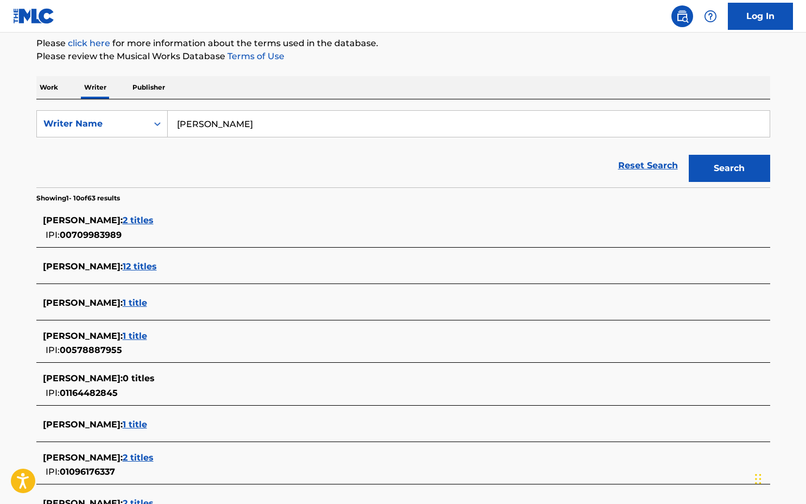
click at [154, 219] on span "2 titles" at bounding box center [138, 220] width 31 height 10
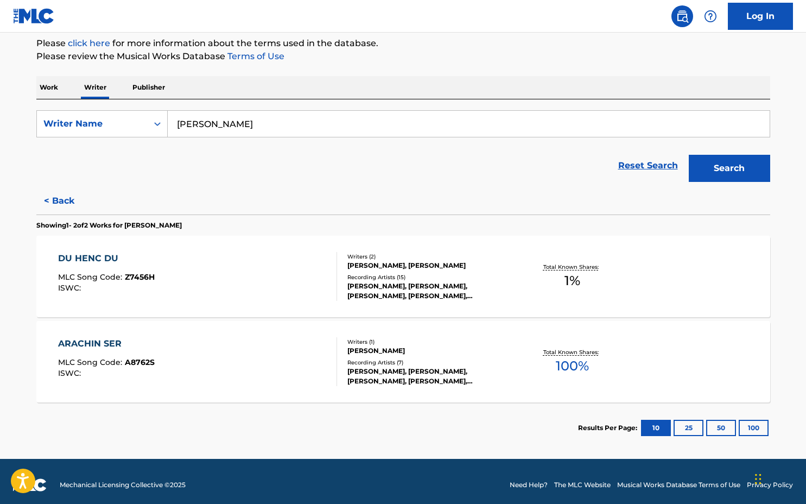
click at [55, 83] on p "Work" at bounding box center [48, 87] width 25 height 23
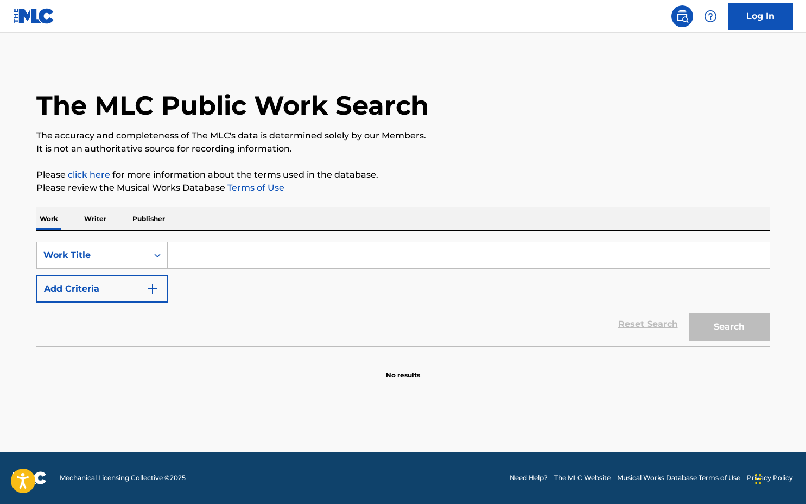
click at [188, 254] on input "Search Form" at bounding box center [469, 255] width 602 height 26
click at [215, 326] on div "Reset Search Search" at bounding box center [403, 323] width 734 height 43
click at [118, 252] on div "Work Title" at bounding box center [92, 255] width 98 height 13
click at [250, 254] on input "Search Form" at bounding box center [469, 255] width 602 height 26
paste input "PA17LV"
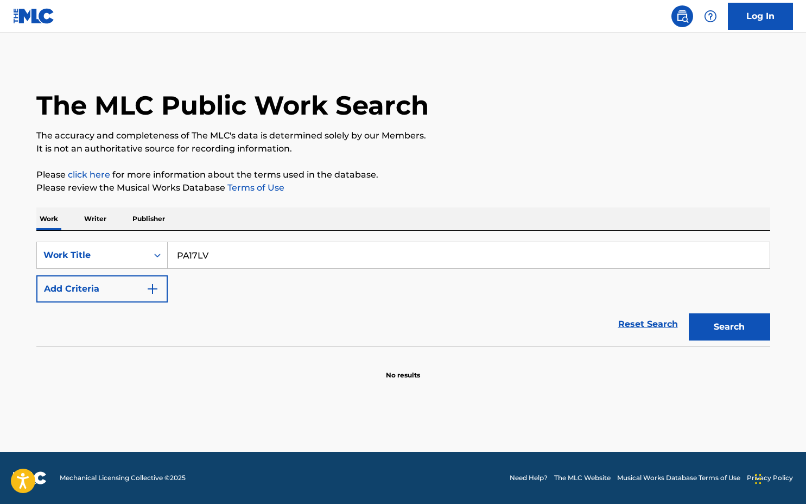
type input "PA17LV"
click at [750, 324] on button "Search" at bounding box center [729, 326] width 81 height 27
click at [86, 254] on div "Work Title" at bounding box center [92, 255] width 98 height 13
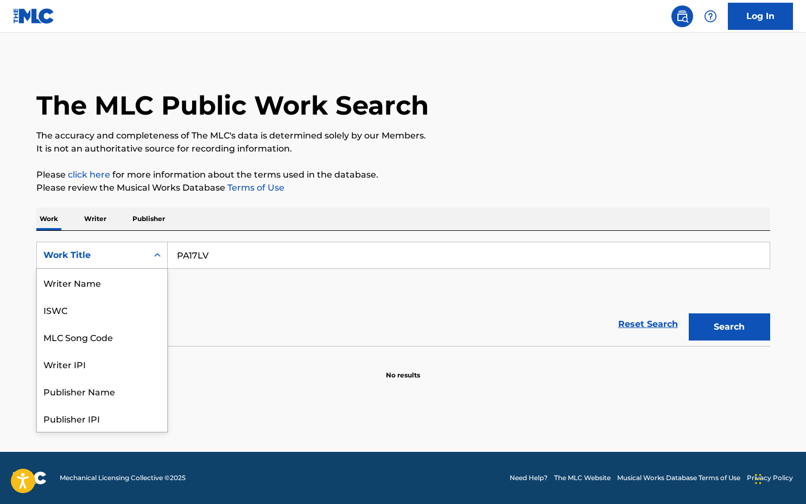
scroll to position [54, 0]
click at [119, 253] on div "Work Title" at bounding box center [92, 255] width 98 height 13
click at [110, 313] on div "Writer IPI" at bounding box center [102, 309] width 130 height 27
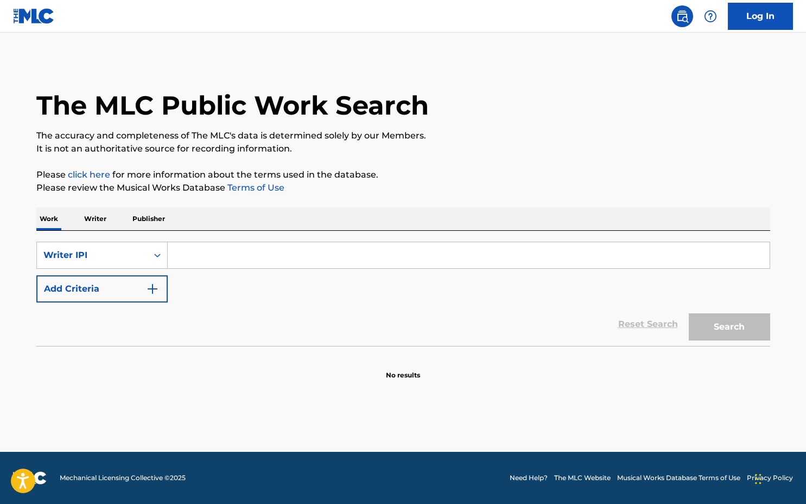
click at [224, 261] on input "Search Form" at bounding box center [469, 255] width 602 height 26
paste input "11922859"
type input "11922859"
click at [742, 334] on button "Search" at bounding box center [729, 326] width 81 height 27
click at [96, 224] on p "Writer" at bounding box center [95, 218] width 29 height 23
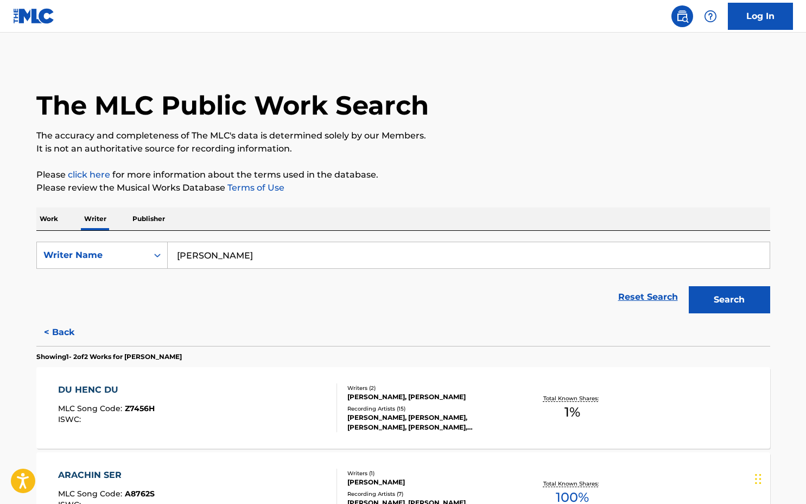
click at [64, 219] on div "Work Writer Publisher" at bounding box center [403, 218] width 734 height 23
click at [49, 221] on p "Work" at bounding box center [48, 218] width 25 height 23
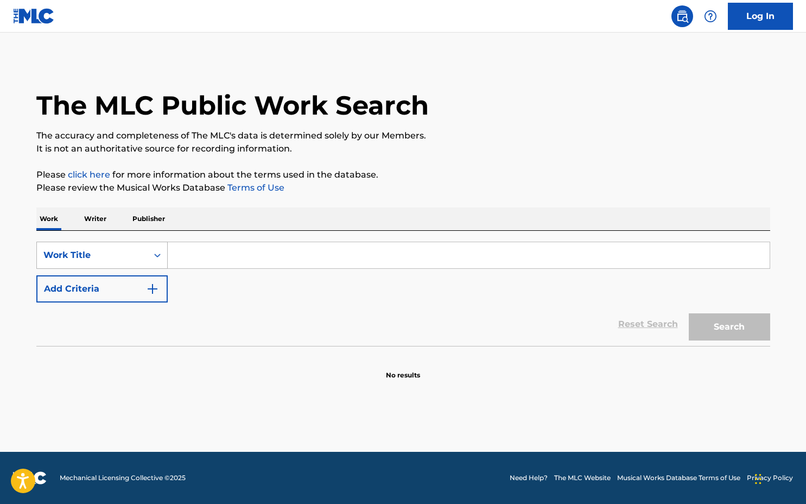
click at [111, 254] on div "Work Title" at bounding box center [92, 255] width 98 height 13
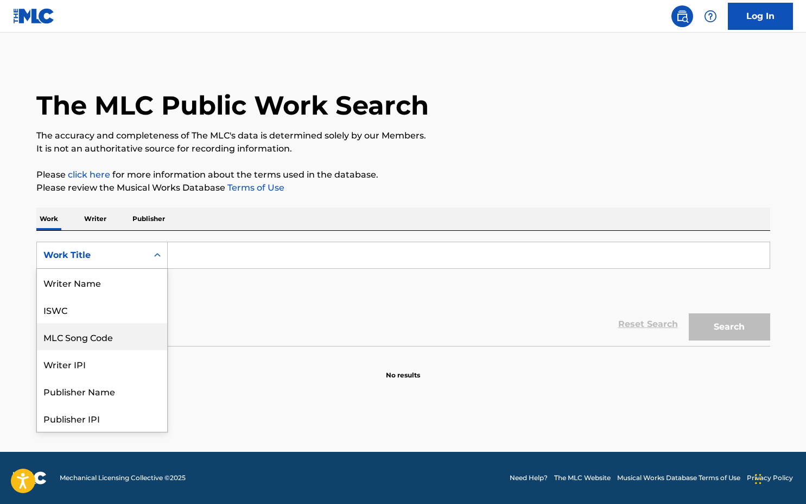
scroll to position [54, 0]
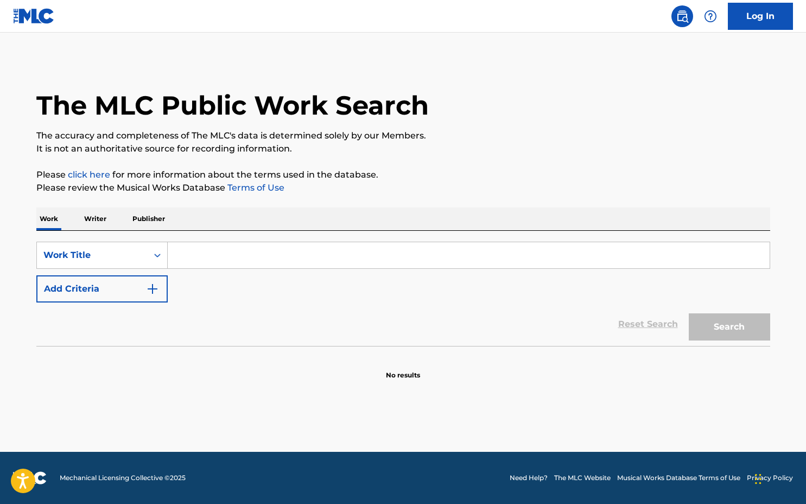
click at [116, 249] on div "Work Title" at bounding box center [92, 255] width 98 height 13
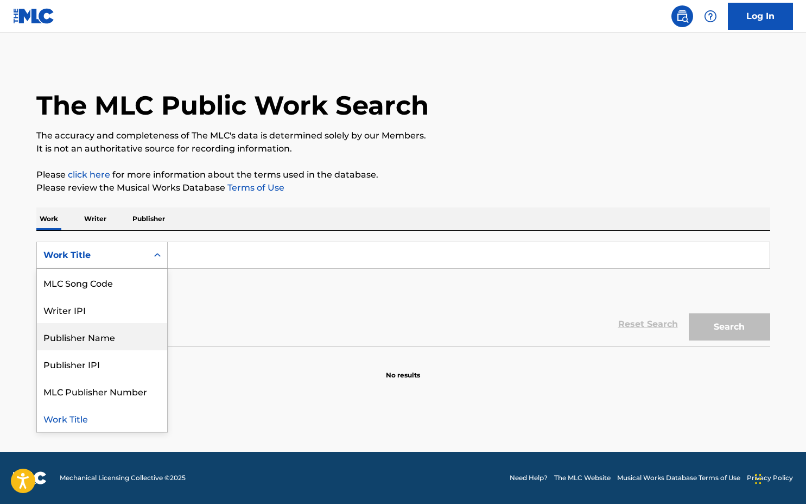
scroll to position [0, 0]
click at [111, 348] on div "MLC Song Code" at bounding box center [102, 336] width 130 height 27
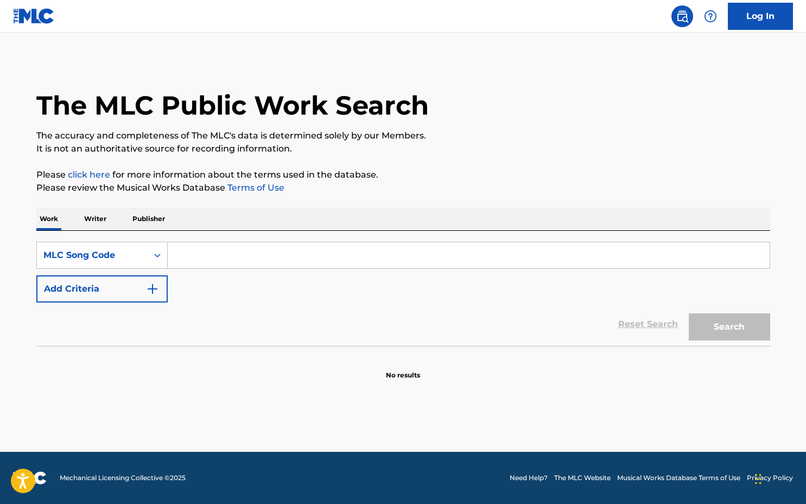
click at [188, 256] on input "Search Form" at bounding box center [469, 255] width 602 height 26
paste input "PA17LV"
type input "PA17LV"
click at [743, 335] on button "Search" at bounding box center [729, 326] width 81 height 27
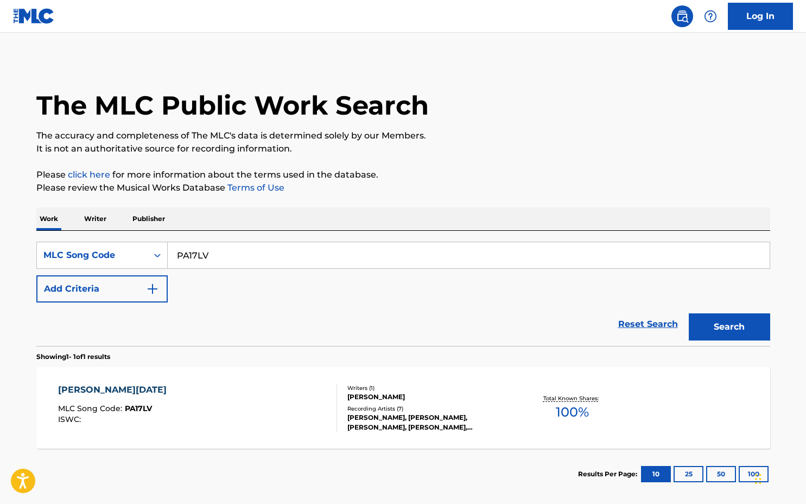
scroll to position [14, 0]
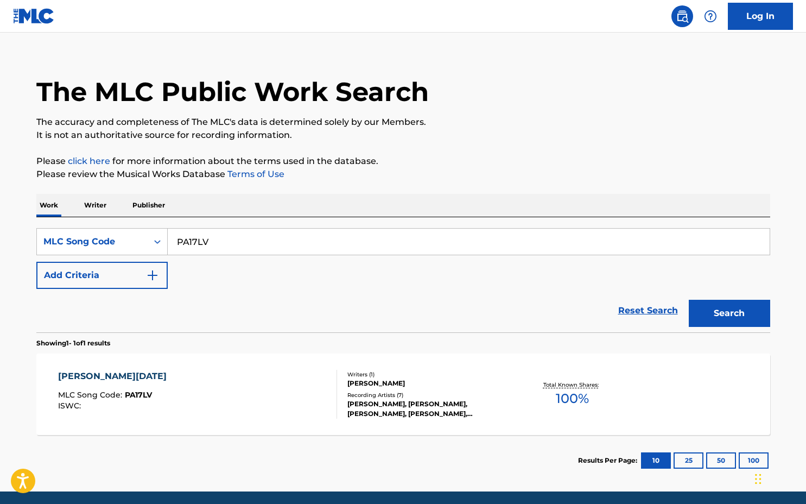
click at [215, 249] on input "PA17LV" at bounding box center [469, 241] width 602 height 26
click at [114, 245] on div "MLC Song Code" at bounding box center [92, 241] width 98 height 13
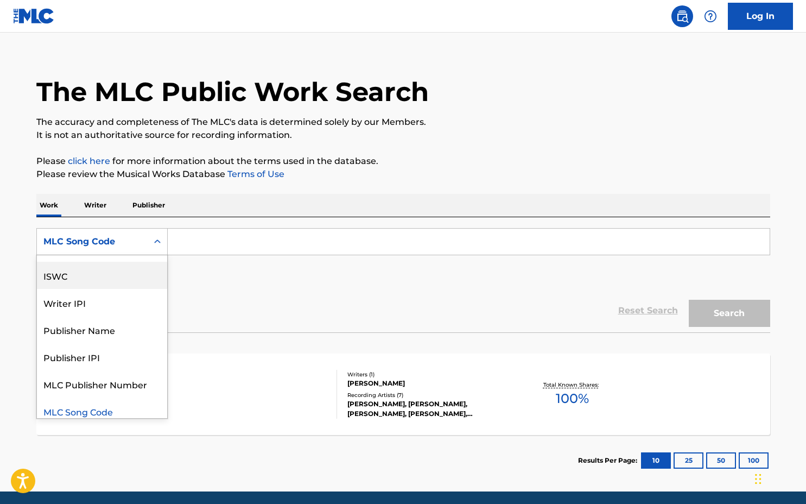
scroll to position [41, 0]
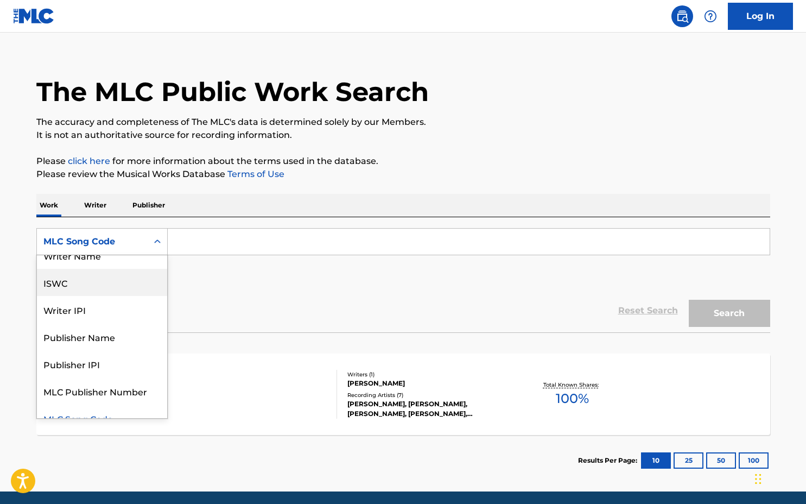
click at [106, 273] on div "ISWC" at bounding box center [102, 282] width 130 height 27
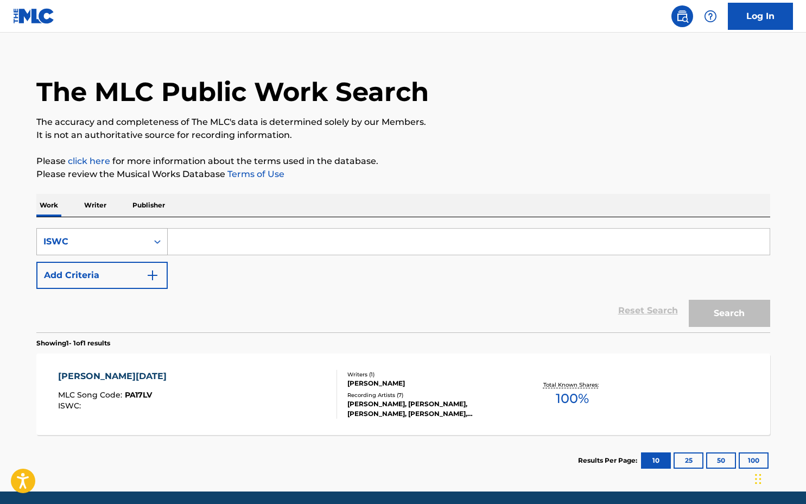
click at [99, 231] on div "ISWC" at bounding box center [92, 241] width 111 height 21
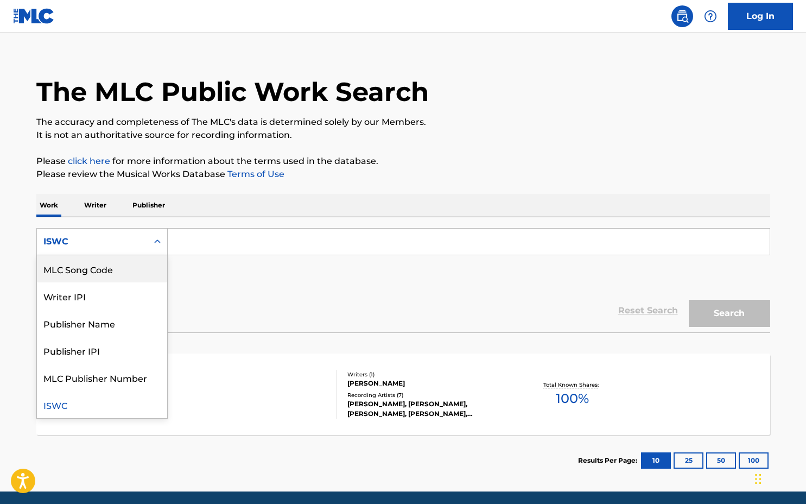
scroll to position [0, 0]
click at [112, 270] on div "Work Title" at bounding box center [102, 268] width 130 height 27
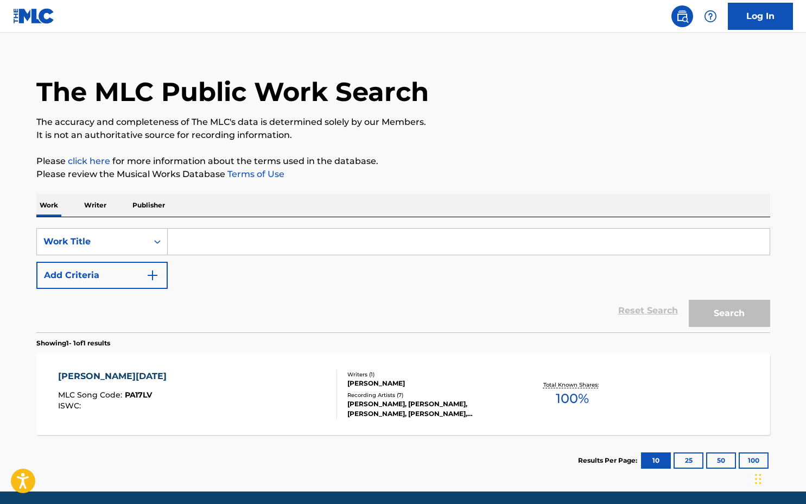
click at [216, 240] on input "Search Form" at bounding box center [469, 241] width 602 height 26
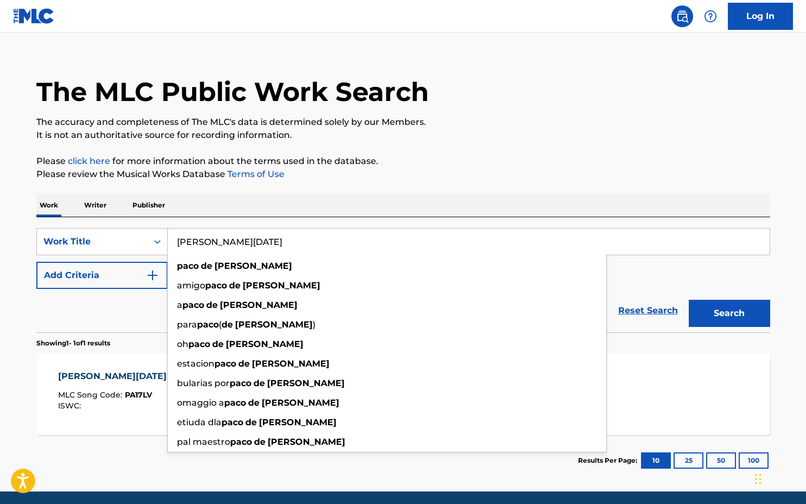
type input "[PERSON_NAME][DATE]"
click at [689, 300] on button "Search" at bounding box center [729, 313] width 81 height 27
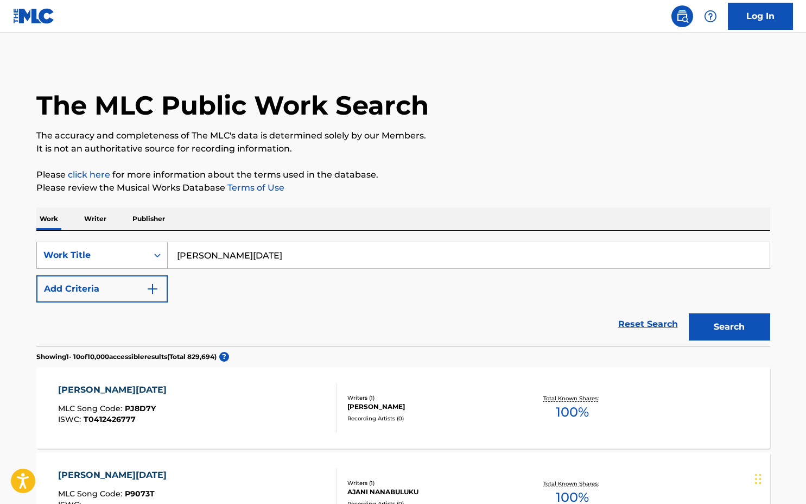
drag, startPoint x: 129, startPoint y: 244, endPoint x: 128, endPoint y: 250, distance: 5.5
click at [129, 245] on div "Work Title" at bounding box center [101, 254] width 131 height 27
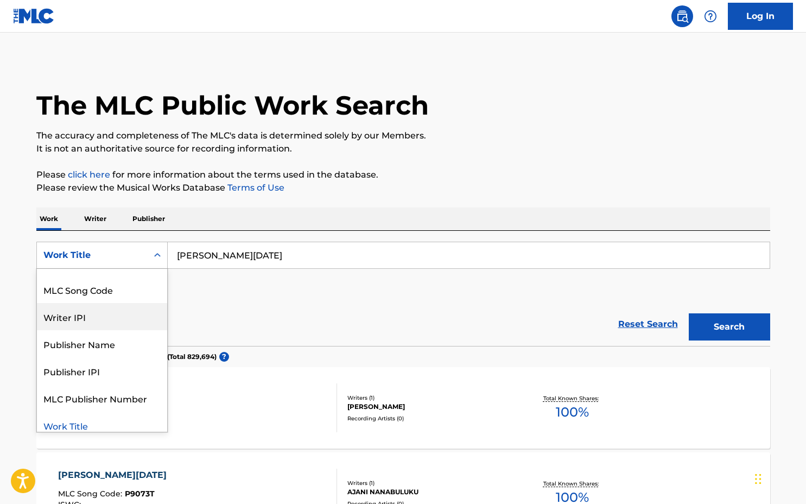
scroll to position [40, 0]
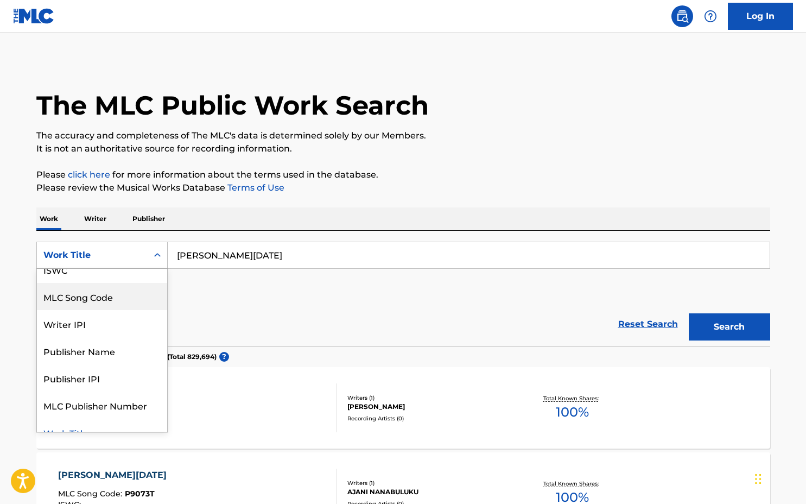
click at [101, 218] on p "Writer" at bounding box center [95, 218] width 29 height 23
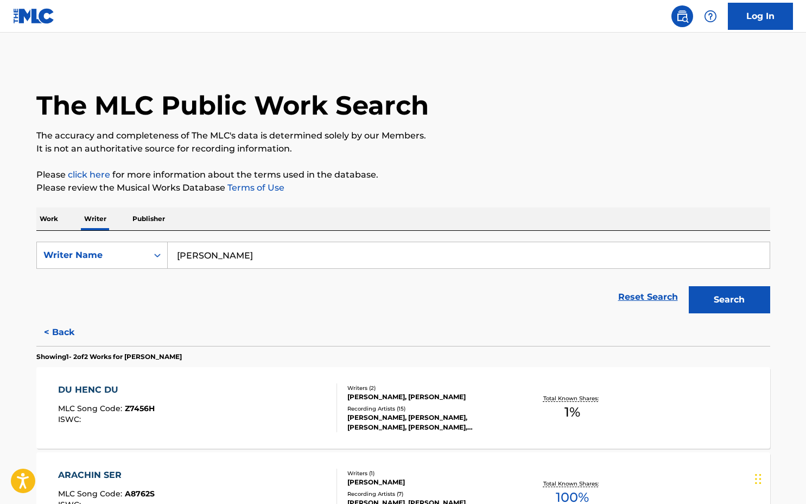
click at [204, 252] on input "[PERSON_NAME]" at bounding box center [469, 255] width 602 height 26
click at [302, 262] on input "[PERSON_NAME]" at bounding box center [469, 255] width 602 height 26
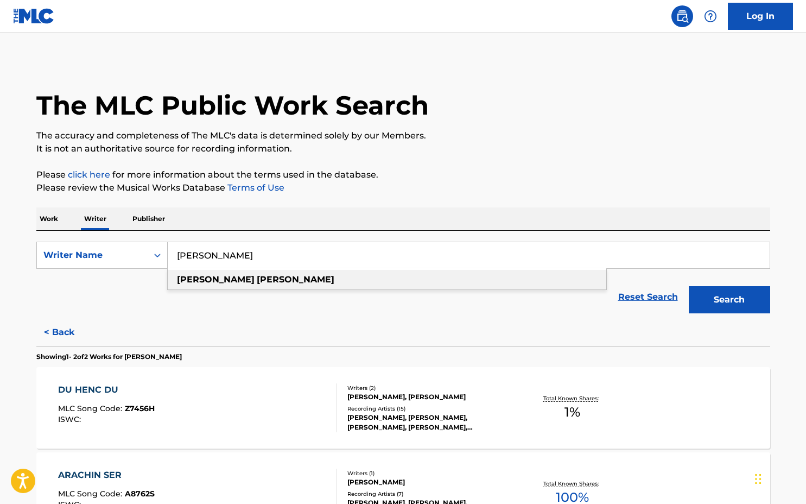
click at [290, 277] on div "[PERSON_NAME]" at bounding box center [387, 280] width 438 height 20
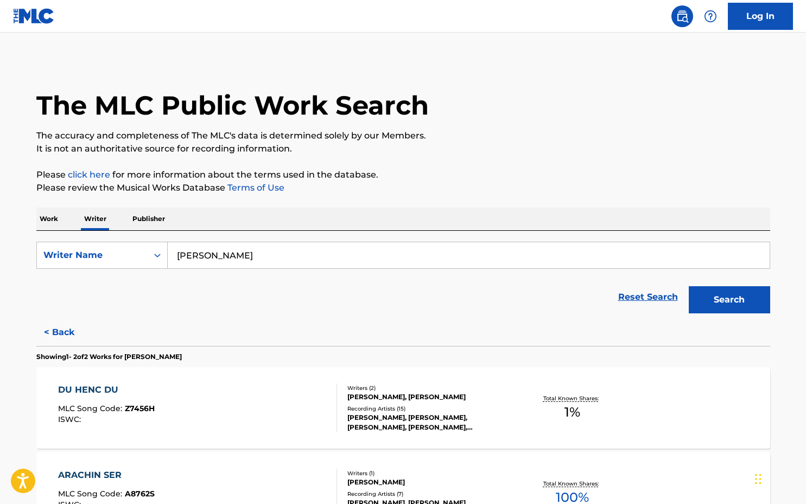
click at [728, 297] on button "Search" at bounding box center [729, 299] width 81 height 27
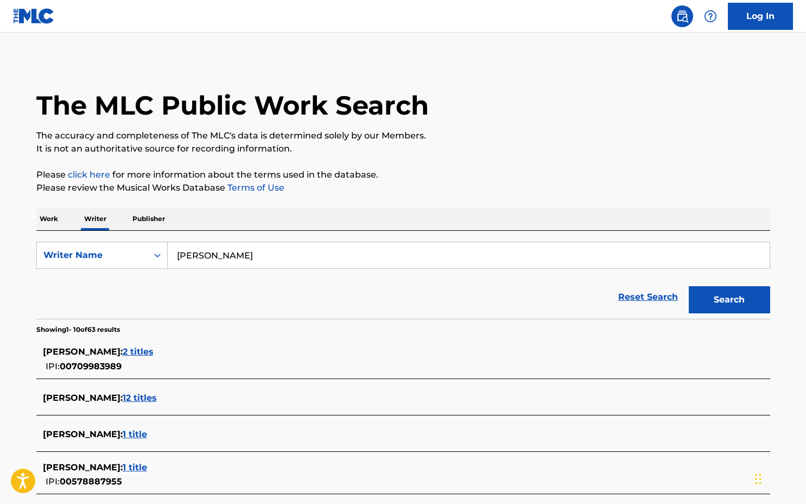
click at [42, 205] on div "The MLC Public Work Search The accuracy and completeness of The MLC's data is d…" at bounding box center [403, 420] width 760 height 721
click at [46, 215] on p "Work" at bounding box center [48, 218] width 25 height 23
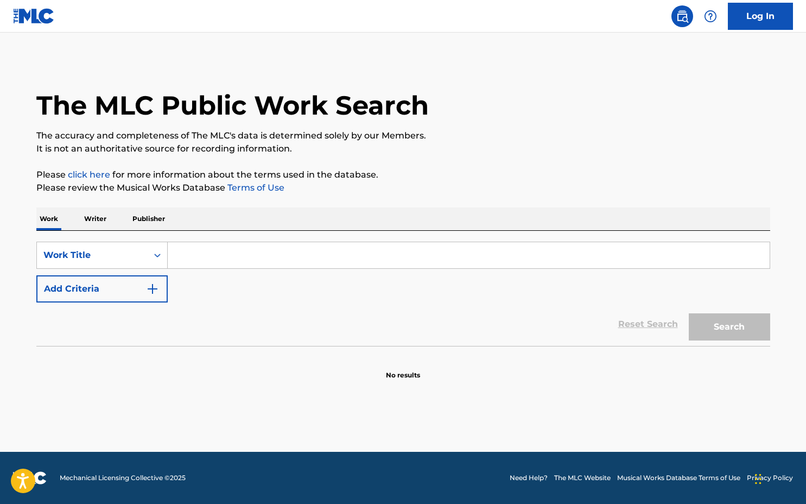
click at [173, 254] on input "Search Form" at bounding box center [469, 255] width 602 height 26
type input "[PERSON_NAME]"
click at [121, 263] on div "Work Title" at bounding box center [92, 255] width 111 height 21
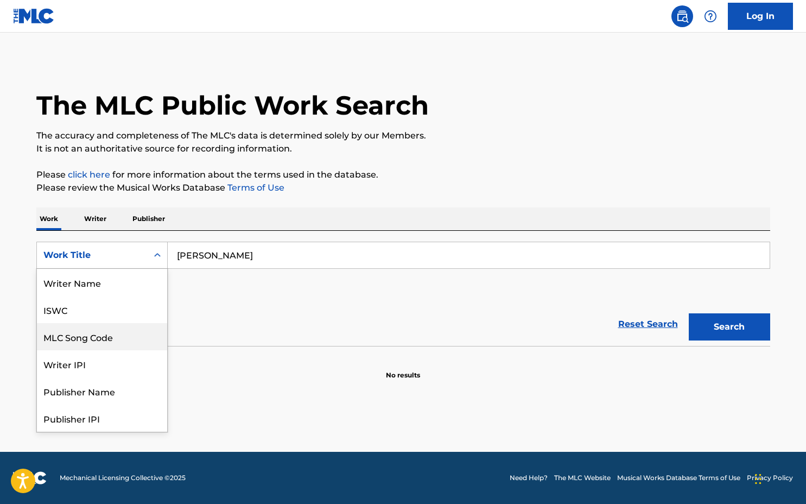
scroll to position [54, 0]
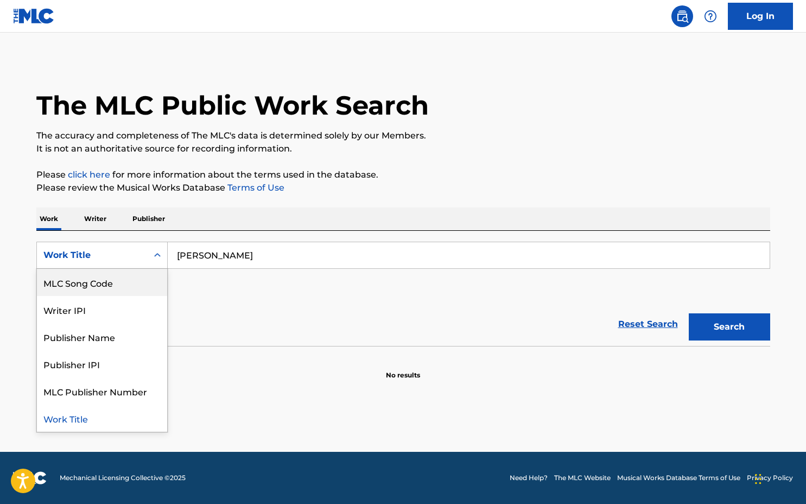
click at [92, 209] on p "Writer" at bounding box center [95, 218] width 29 height 23
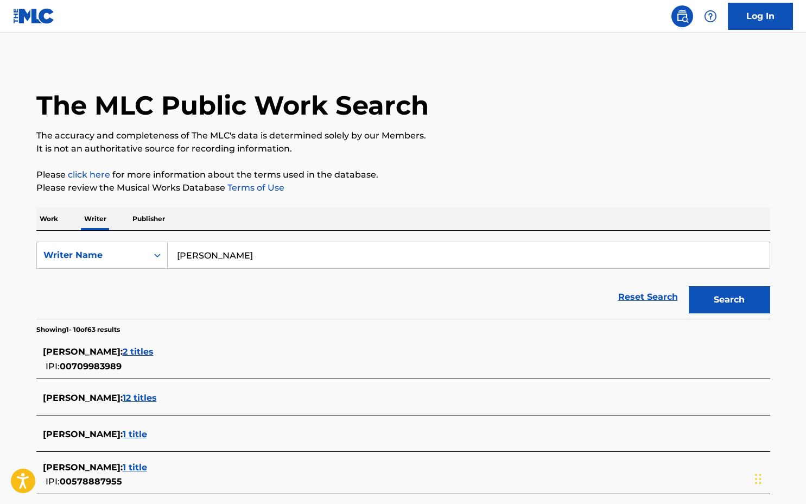
click at [305, 250] on input "[PERSON_NAME]" at bounding box center [469, 255] width 602 height 26
paste input "[PERSON_NAME]"
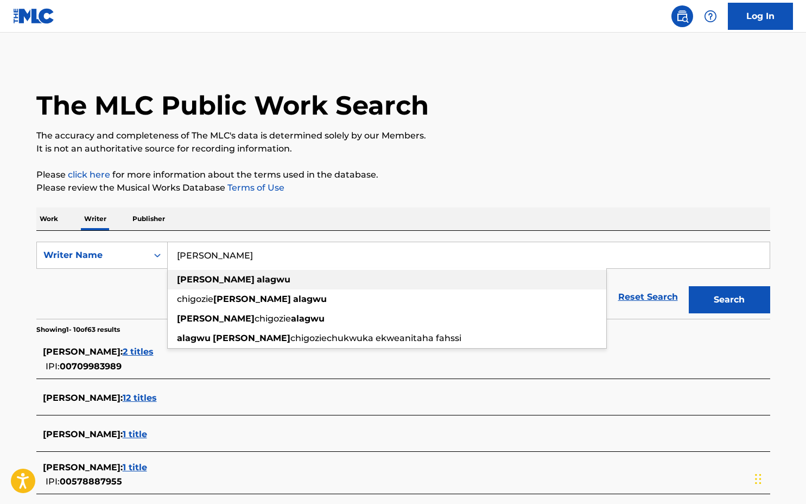
type input "[PERSON_NAME]"
click at [375, 281] on div "[PERSON_NAME]" at bounding box center [387, 280] width 438 height 20
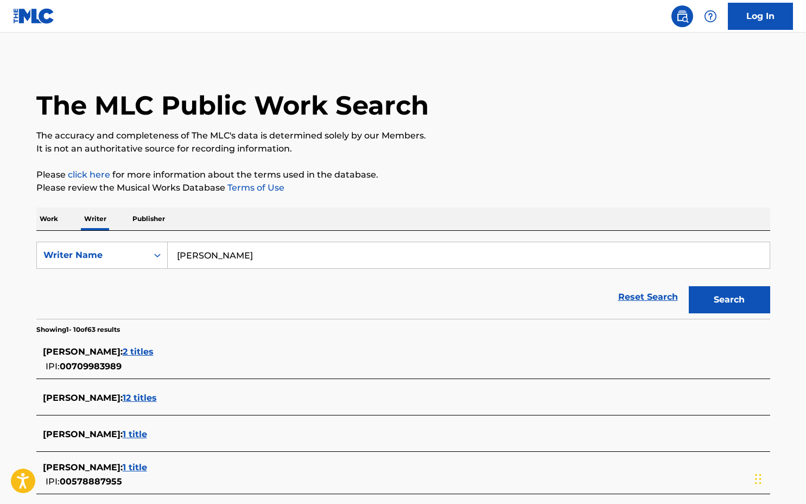
click at [693, 288] on button "Search" at bounding box center [729, 299] width 81 height 27
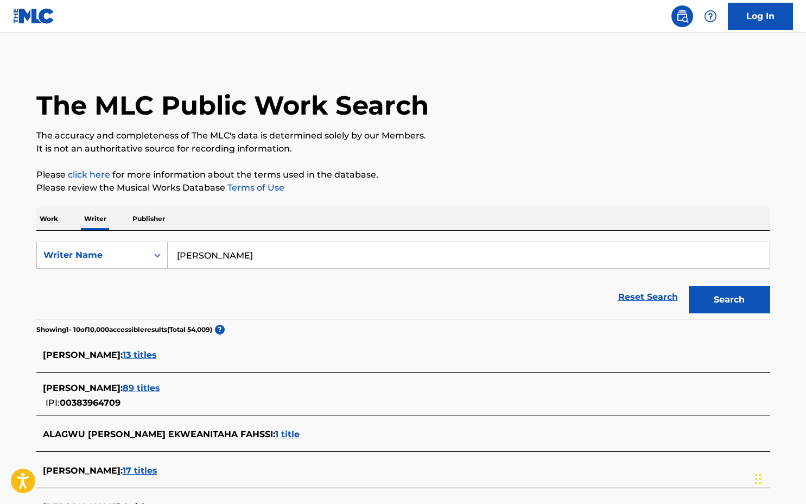
scroll to position [190, 0]
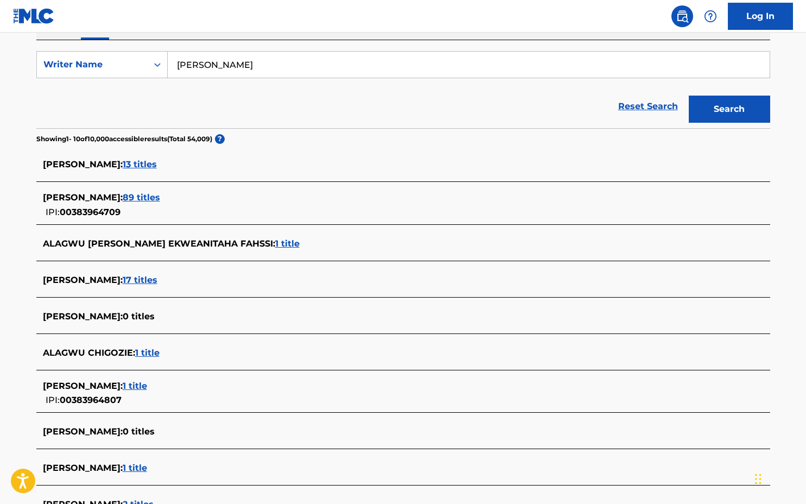
click at [157, 160] on span "13 titles" at bounding box center [140, 164] width 34 height 10
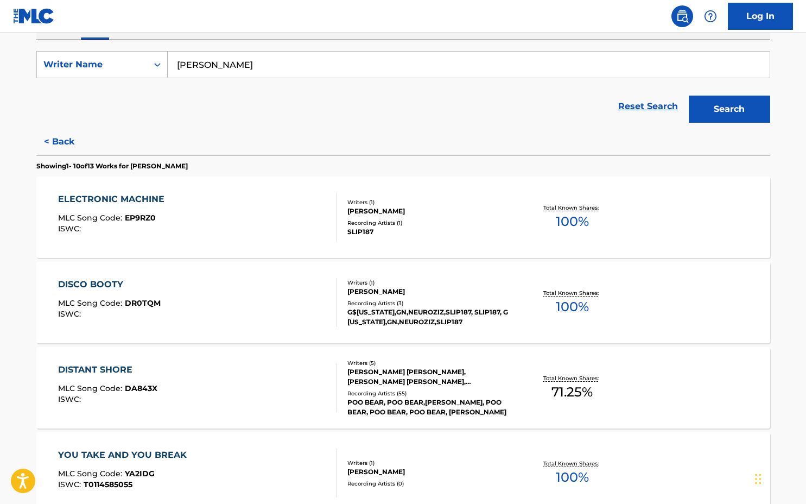
click at [33, 149] on div "The MLC Public Work Search The accuracy and completeness of The MLC's data is d…" at bounding box center [403, 474] width 760 height 1211
click at [61, 144] on button "< Back" at bounding box center [68, 141] width 65 height 27
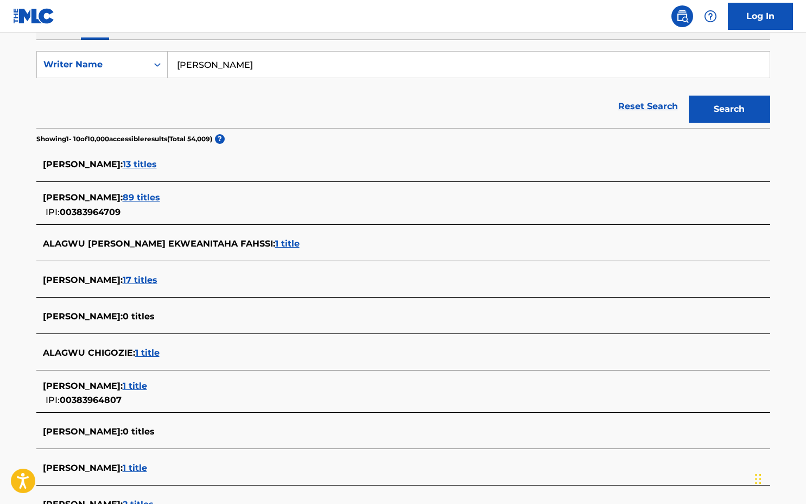
click at [160, 200] on span "89 titles" at bounding box center [141, 197] width 37 height 10
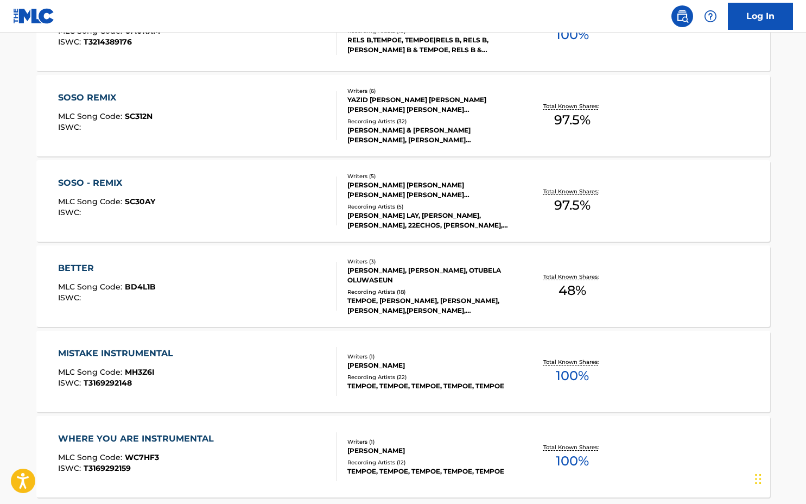
scroll to position [825, 0]
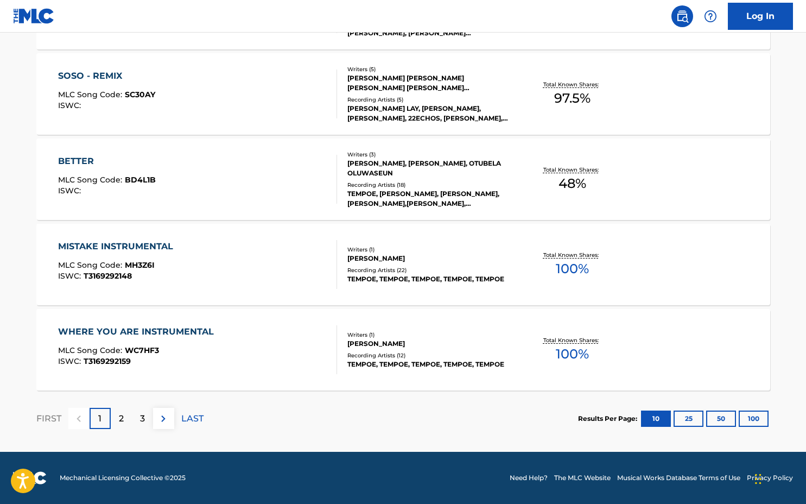
click at [122, 416] on p "2" at bounding box center [121, 418] width 5 height 13
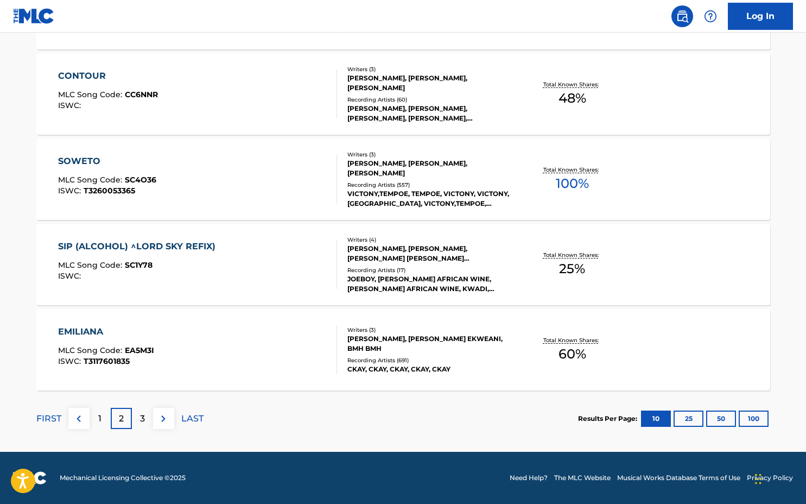
click at [88, 412] on button at bounding box center [78, 417] width 21 height 21
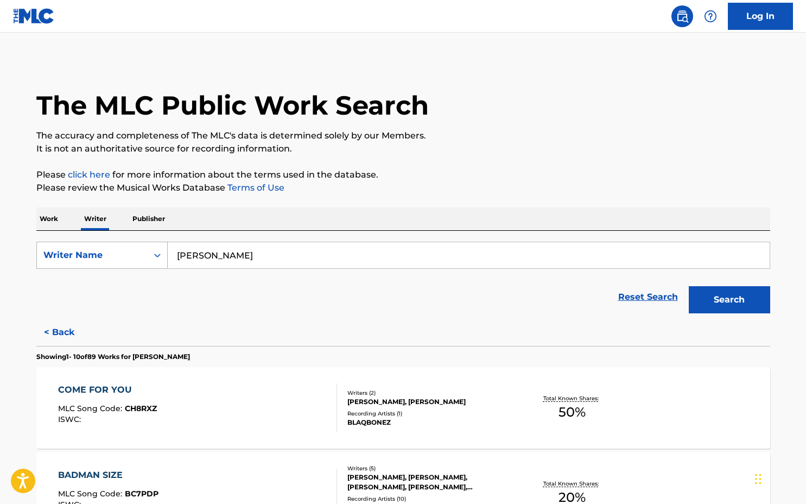
click at [124, 248] on div "Writer Name" at bounding box center [92, 255] width 111 height 21
click at [50, 219] on p "Work" at bounding box center [48, 218] width 25 height 23
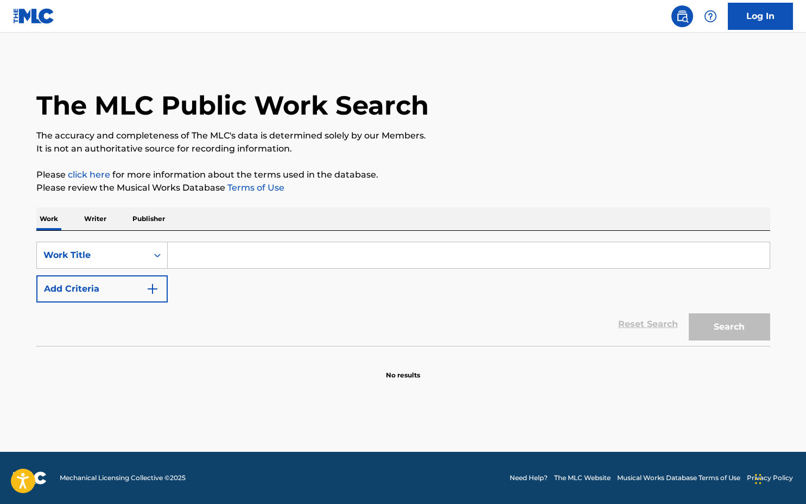
click at [251, 258] on input "Search Form" at bounding box center [469, 255] width 602 height 26
paste input "1 Night in [GEOGRAPHIC_DATA]"
type input "1 Night in [GEOGRAPHIC_DATA]"
click at [752, 322] on button "Search" at bounding box center [729, 326] width 81 height 27
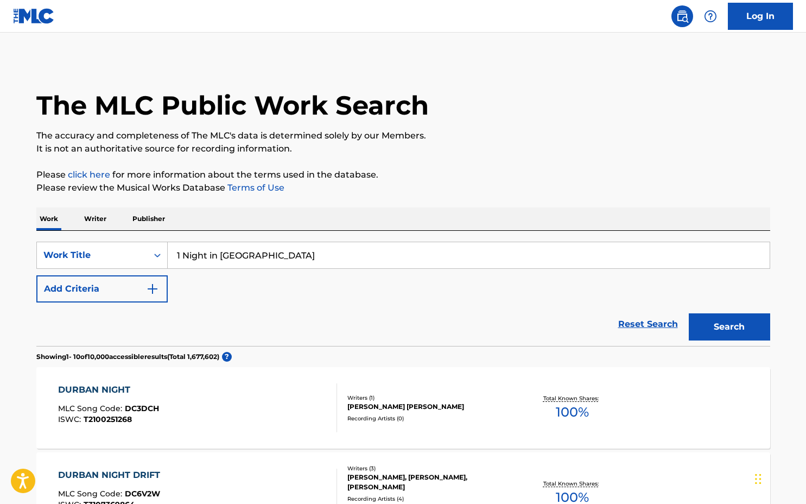
scroll to position [125, 0]
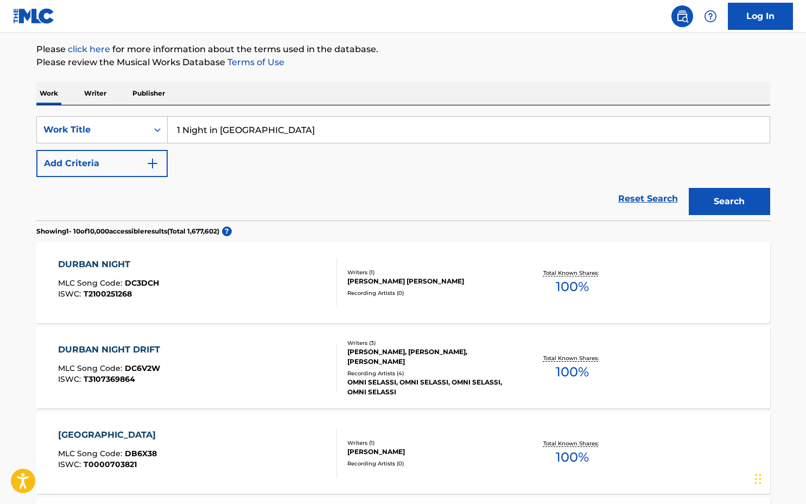
click at [142, 168] on button "Add Criteria" at bounding box center [101, 163] width 131 height 27
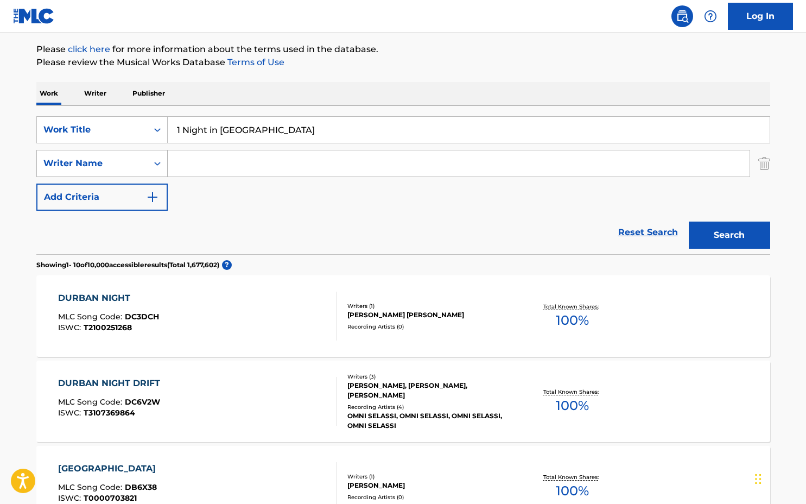
click at [110, 170] on div "Writer Name" at bounding box center [92, 163] width 111 height 21
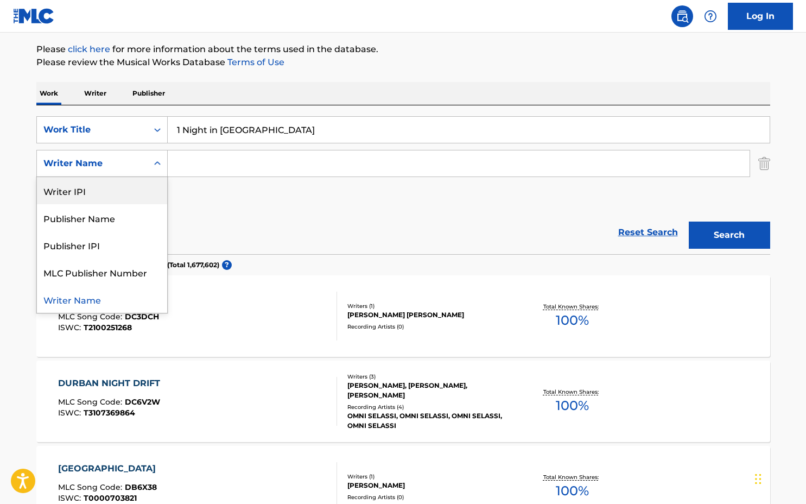
drag, startPoint x: 254, startPoint y: 206, endPoint x: 212, endPoint y: 179, distance: 50.1
click at [254, 207] on div "SearchWithCriteriaedef404d-f978-4b89-b04e-64403afd710c Work Title 1 Night in [G…" at bounding box center [403, 163] width 734 height 94
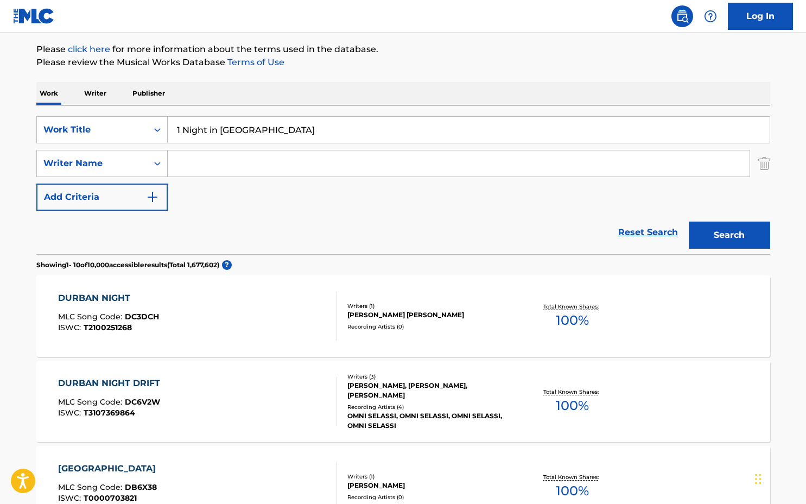
click at [109, 90] on div "Work Writer Publisher" at bounding box center [403, 93] width 734 height 23
click at [90, 100] on p "Writer" at bounding box center [95, 93] width 29 height 23
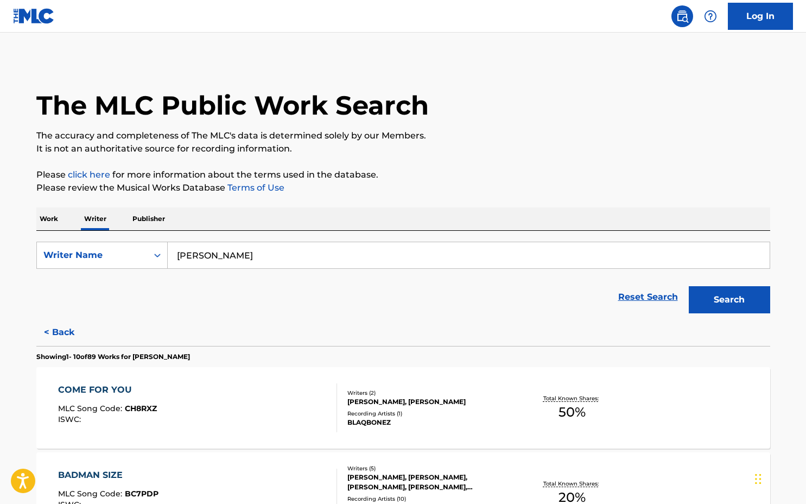
click at [261, 245] on input "[PERSON_NAME]" at bounding box center [469, 255] width 602 height 26
click at [697, 295] on button "Search" at bounding box center [729, 299] width 81 height 27
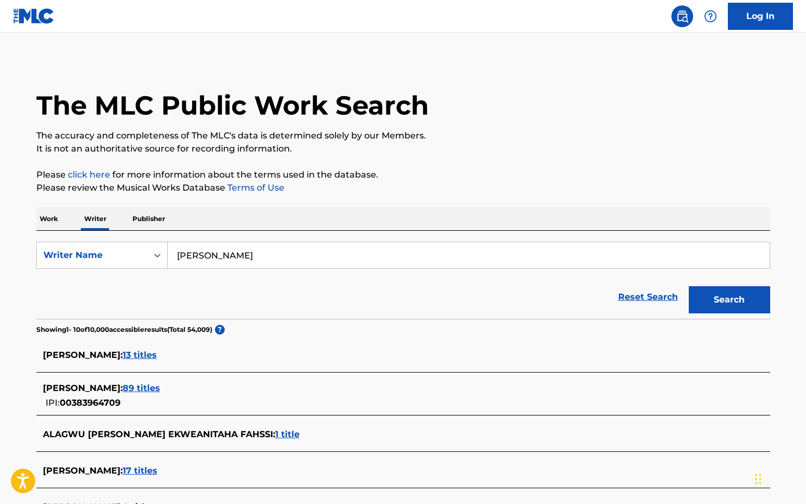
click at [160, 390] on span "89 titles" at bounding box center [141, 388] width 37 height 10
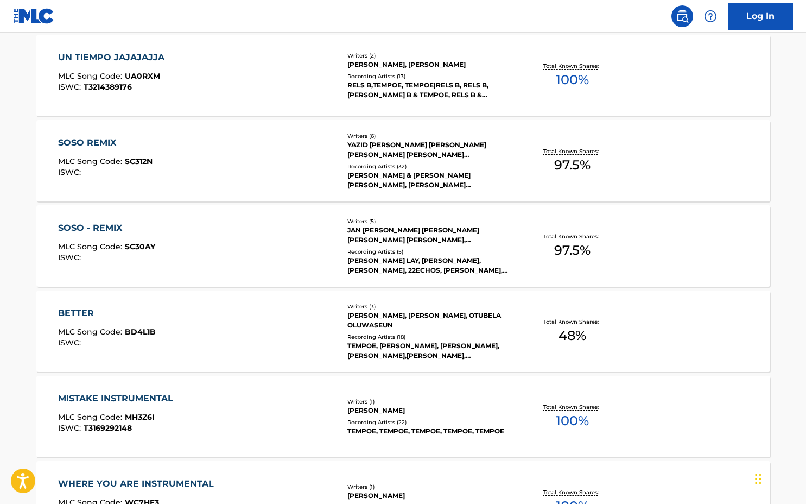
scroll to position [825, 0]
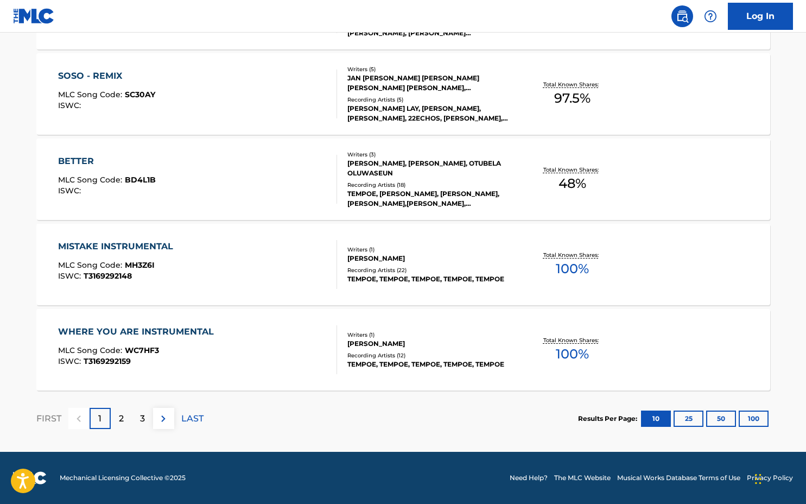
click at [124, 418] on div "2" at bounding box center [121, 417] width 21 height 21
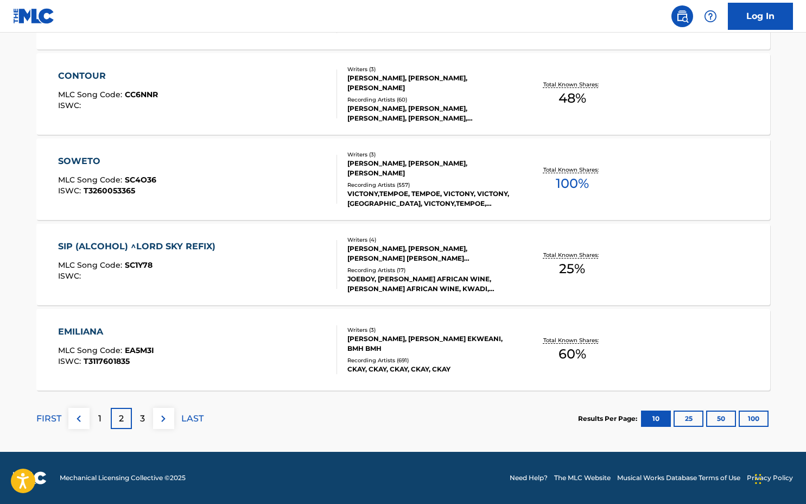
click at [138, 416] on div "3" at bounding box center [142, 417] width 21 height 21
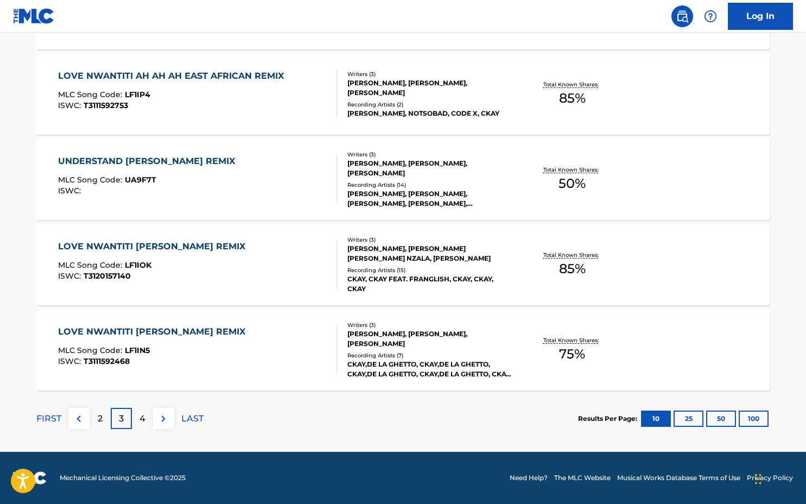
click at [54, 417] on p "FIRST" at bounding box center [48, 418] width 25 height 13
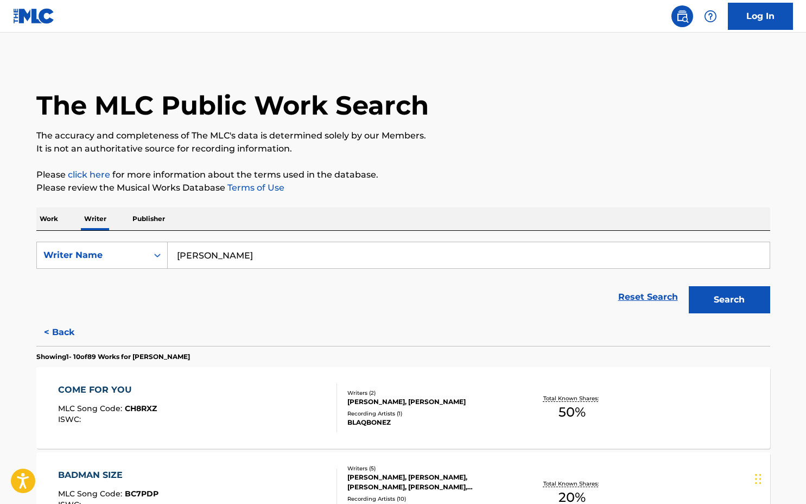
scroll to position [191, 0]
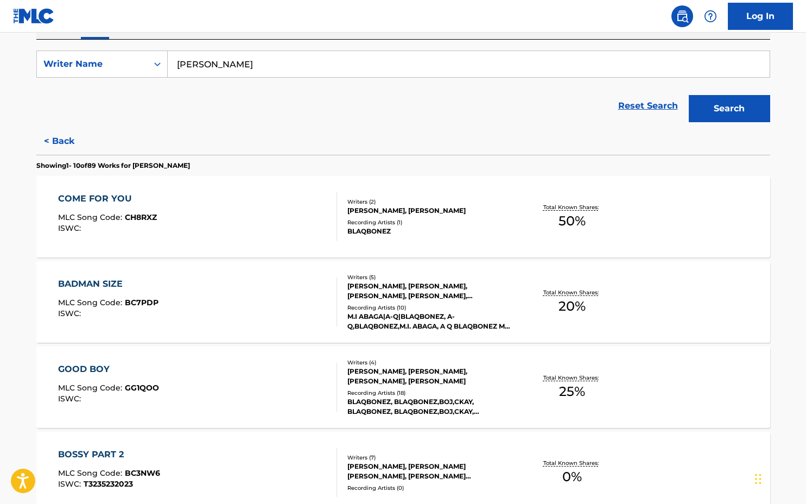
drag, startPoint x: 372, startPoint y: 51, endPoint x: 390, endPoint y: 53, distance: 17.4
click at [372, 51] on input "[PERSON_NAME]" at bounding box center [469, 64] width 602 height 26
click at [398, 56] on input "[PERSON_NAME]" at bounding box center [469, 64] width 602 height 26
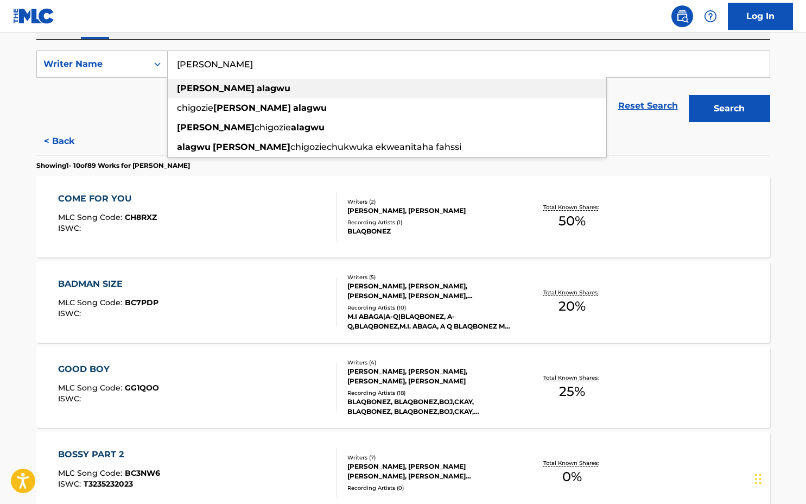
click at [402, 84] on div "[PERSON_NAME]" at bounding box center [387, 89] width 438 height 20
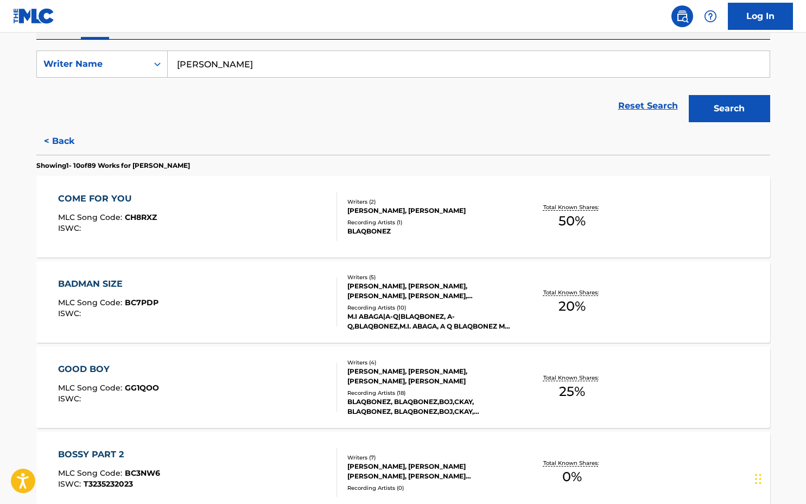
click at [727, 104] on button "Search" at bounding box center [729, 108] width 81 height 27
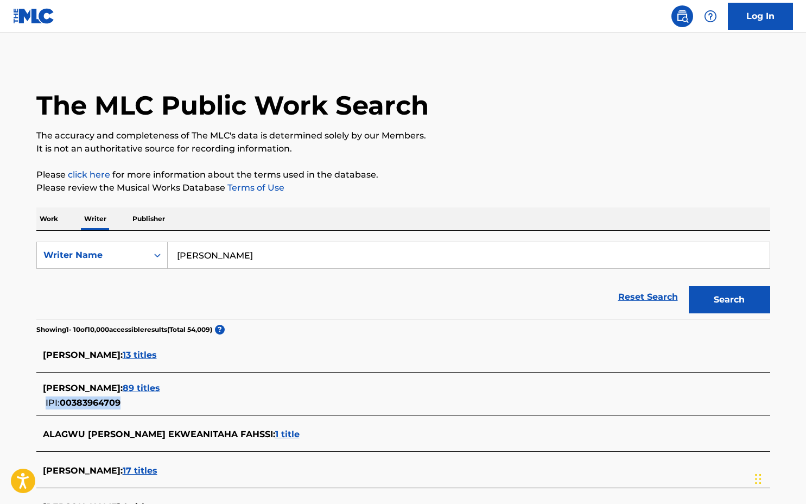
copy div "IPI: 00383964709"
drag, startPoint x: 130, startPoint y: 400, endPoint x: 122, endPoint y: 403, distance: 8.6
click at [122, 403] on div "[PERSON_NAME] ALAGWU : 89 titles IPI: 00383964709" at bounding box center [389, 395] width 692 height 28
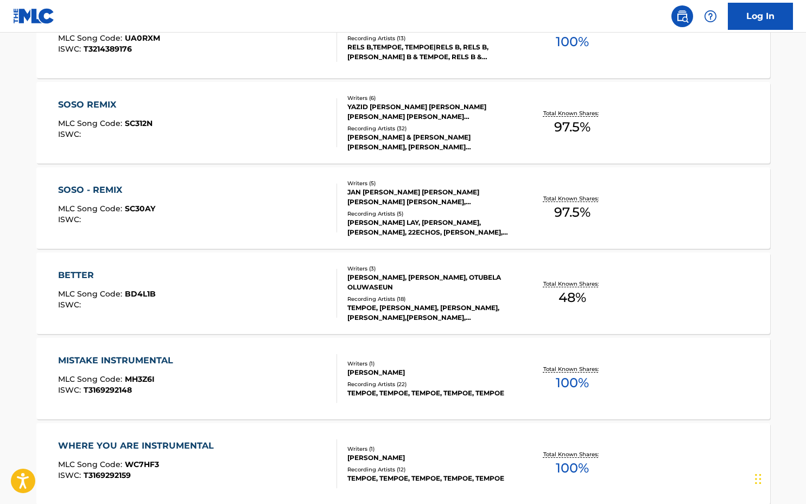
scroll to position [825, 0]
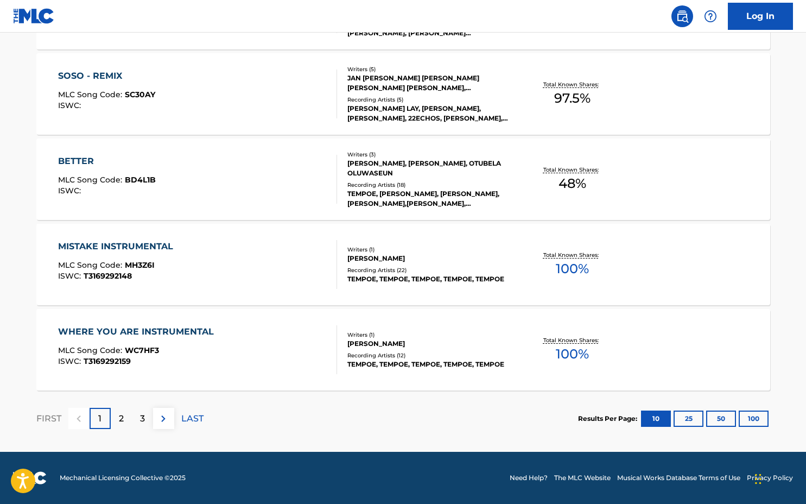
click at [200, 410] on div "LAST" at bounding box center [192, 417] width 22 height 21
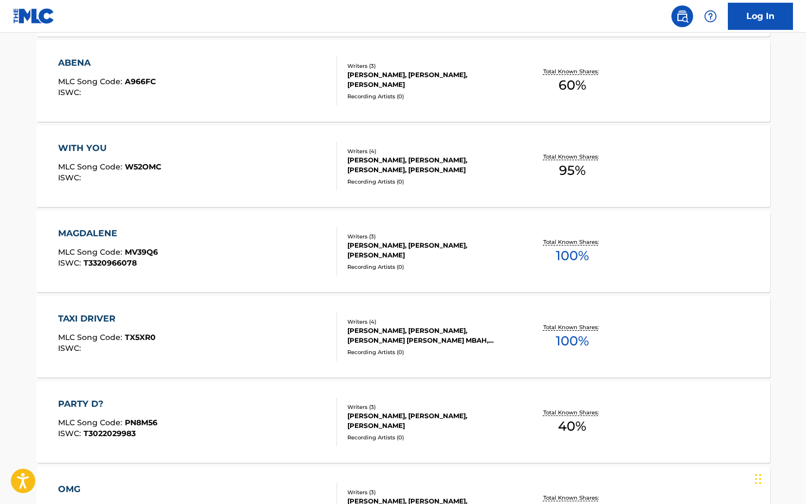
scroll to position [654, 0]
